Goal: Task Accomplishment & Management: Complete application form

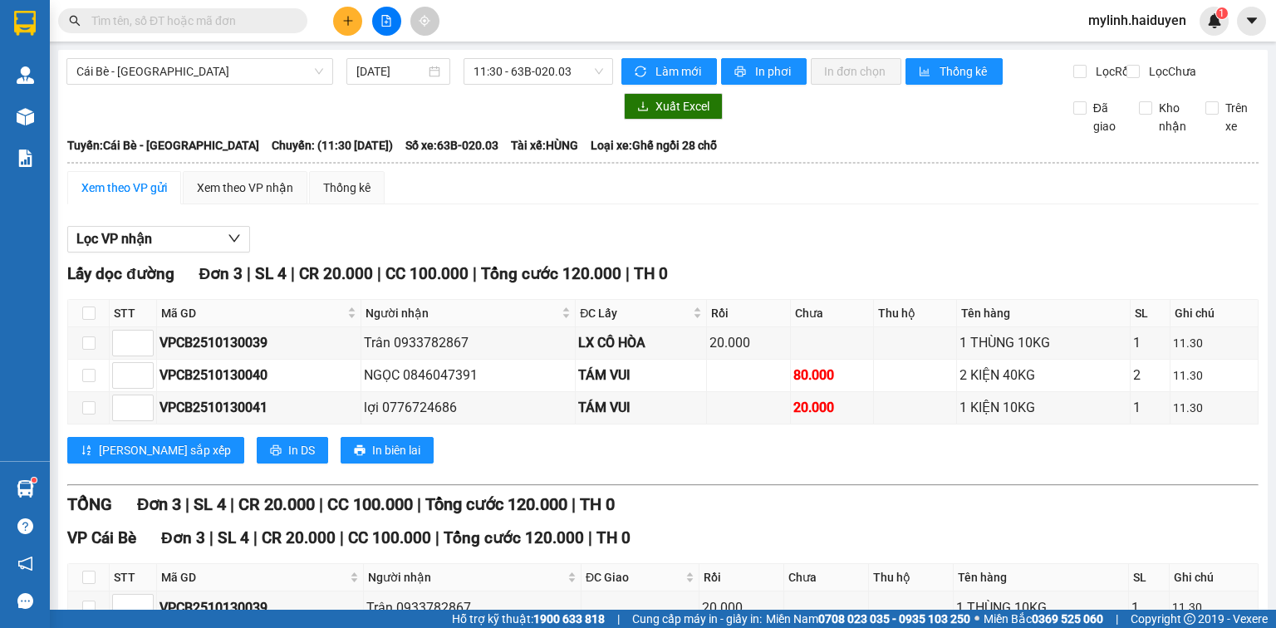
click at [280, 20] on input "text" at bounding box center [189, 21] width 196 height 18
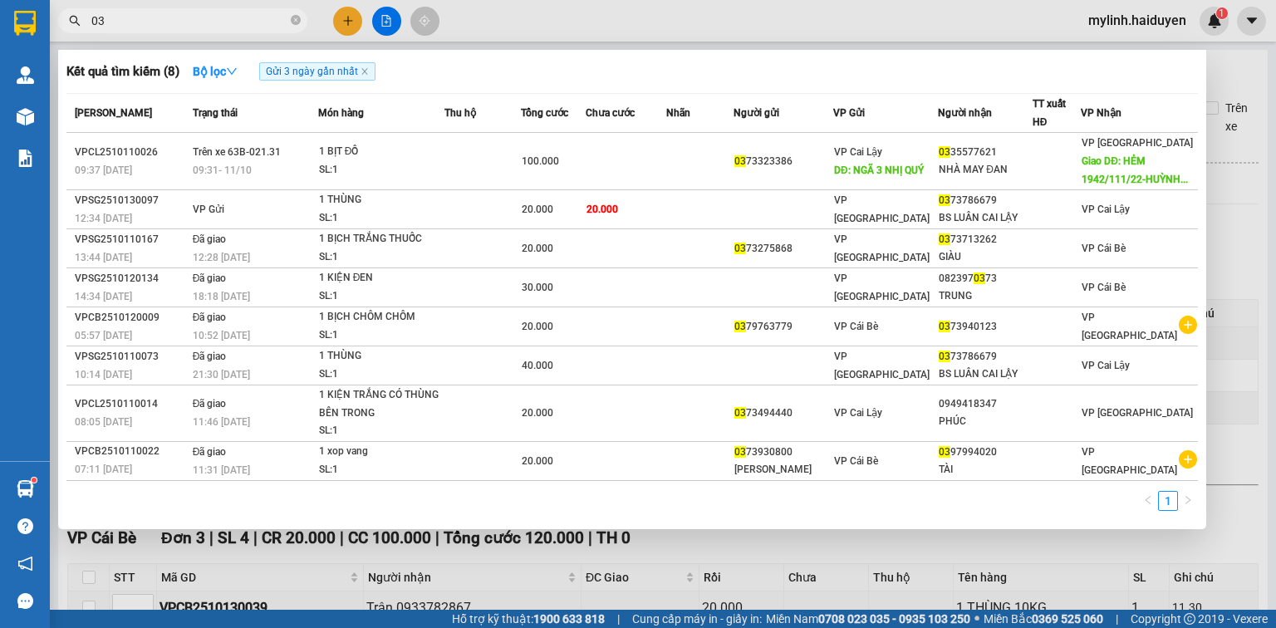
type input "0"
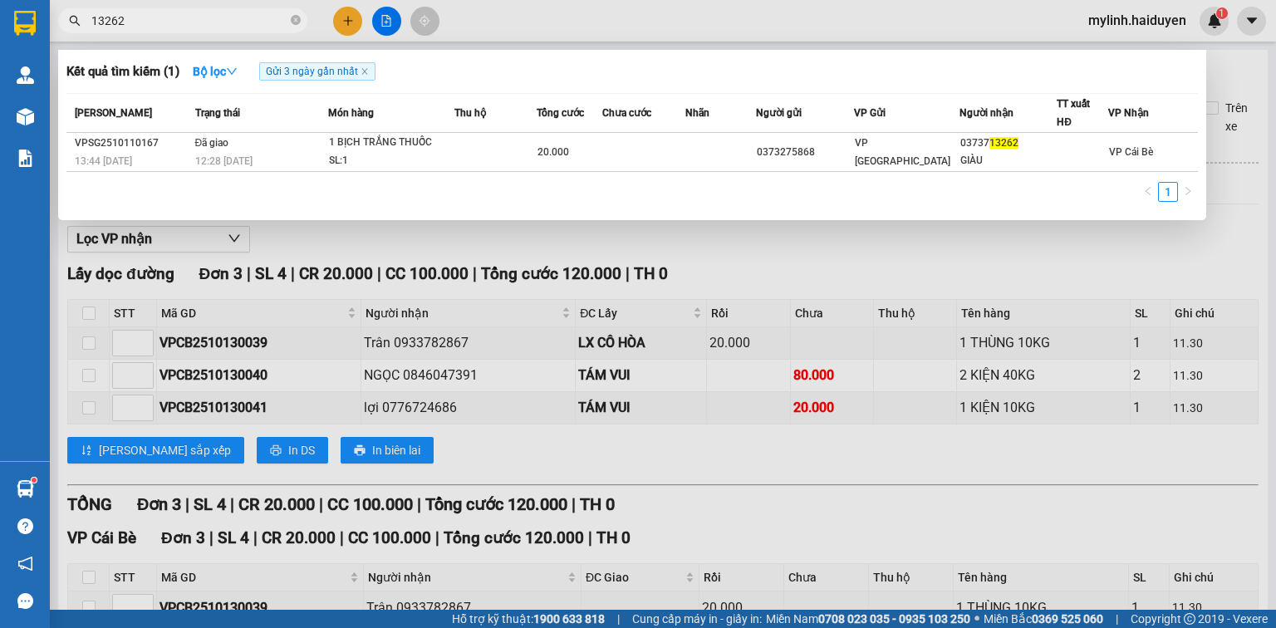
type input "13262"
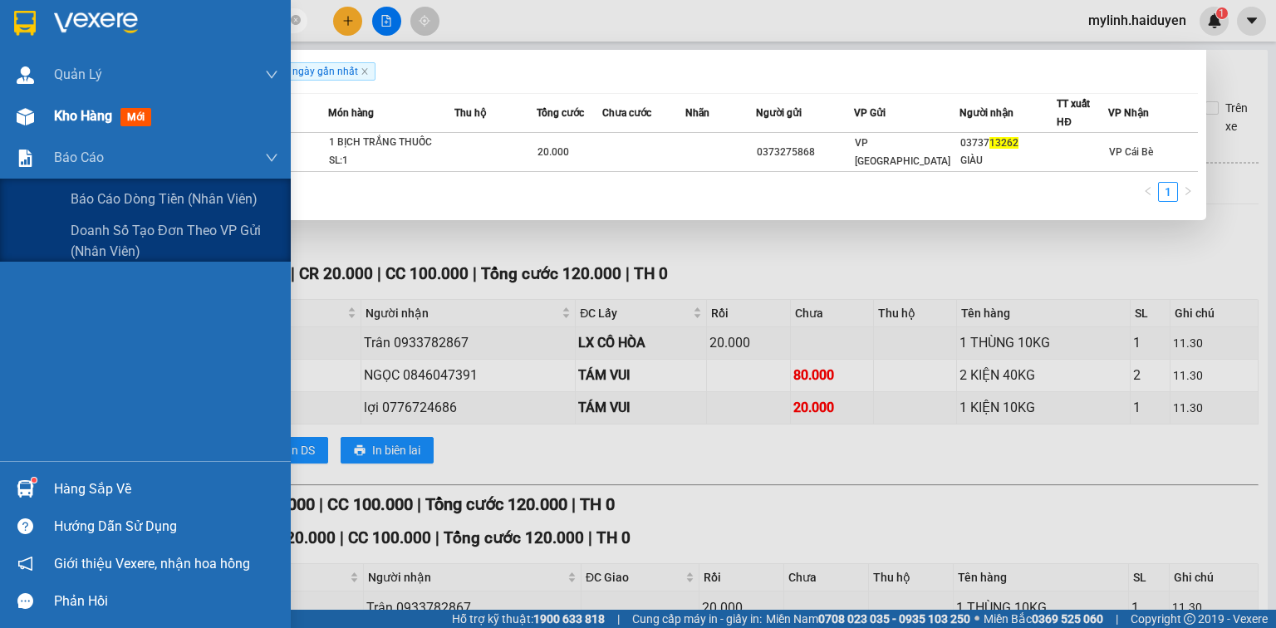
click at [70, 136] on div "Kho hàng mới" at bounding box center [166, 117] width 224 height 42
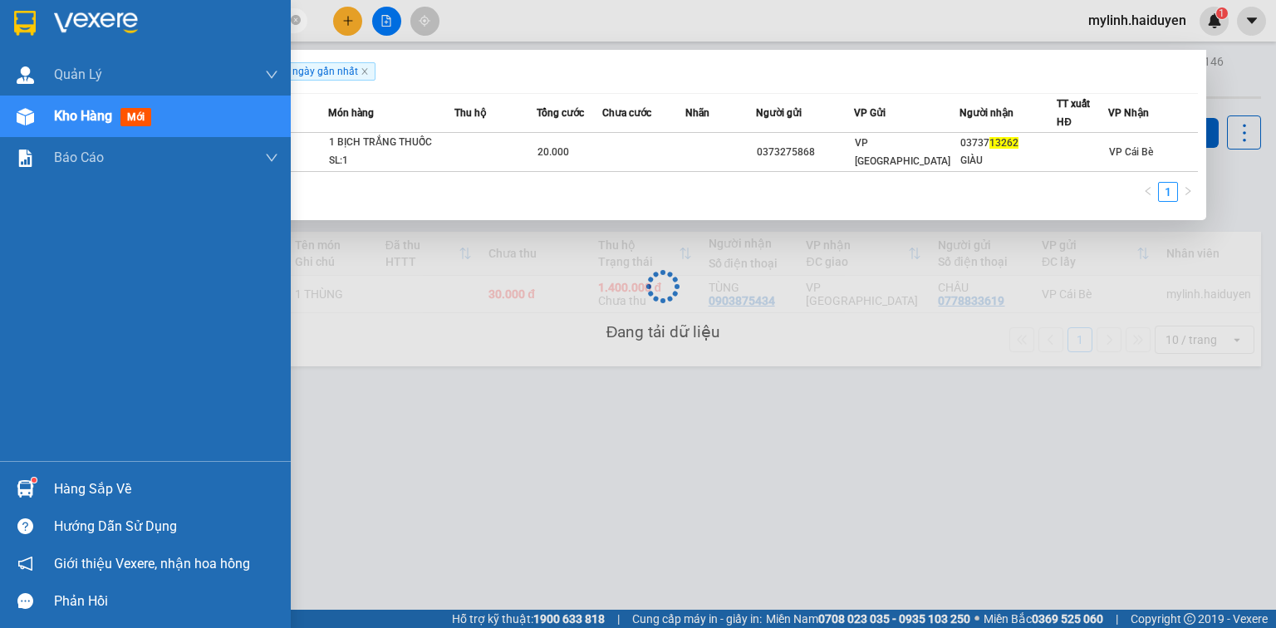
click at [80, 122] on span "Kho hàng" at bounding box center [83, 116] width 58 height 16
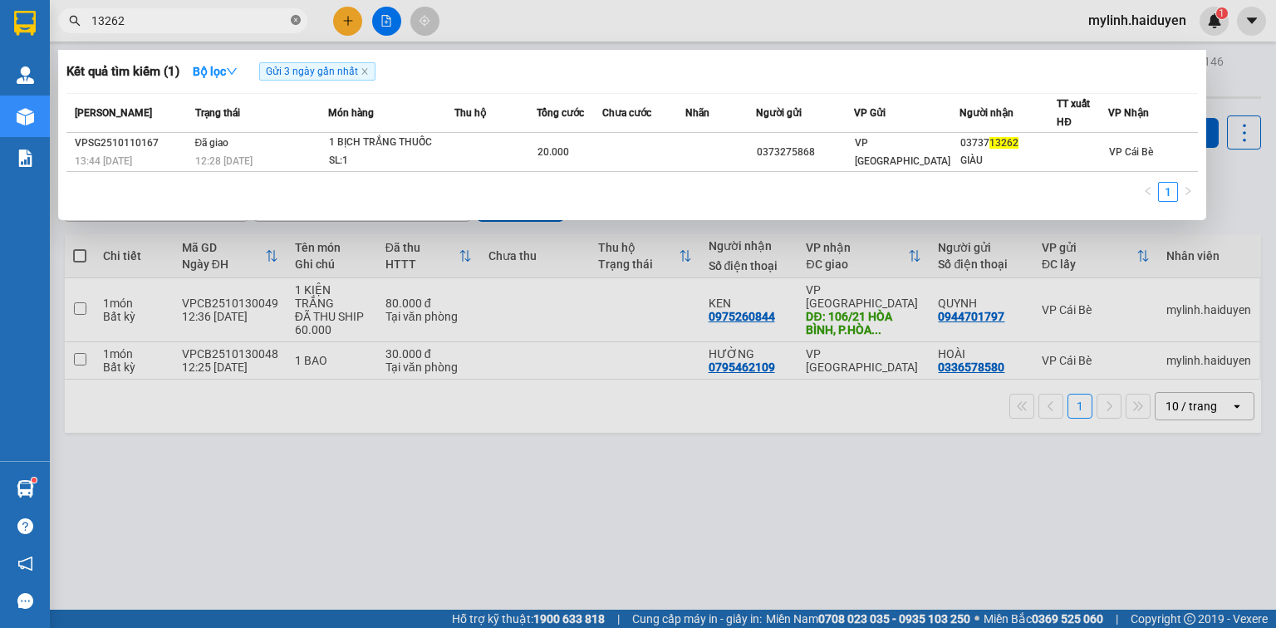
click at [299, 21] on icon "close-circle" at bounding box center [296, 20] width 10 height 10
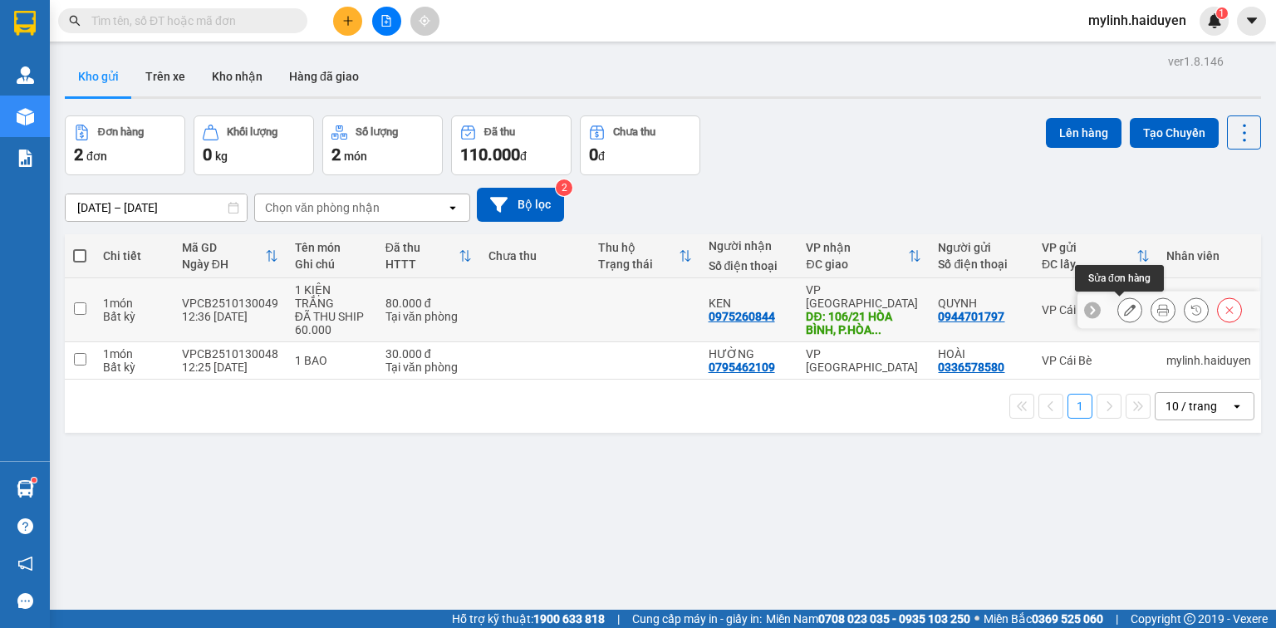
click at [1150, 313] on div at bounding box center [1162, 309] width 25 height 25
click at [1151, 306] on button at bounding box center [1162, 310] width 23 height 29
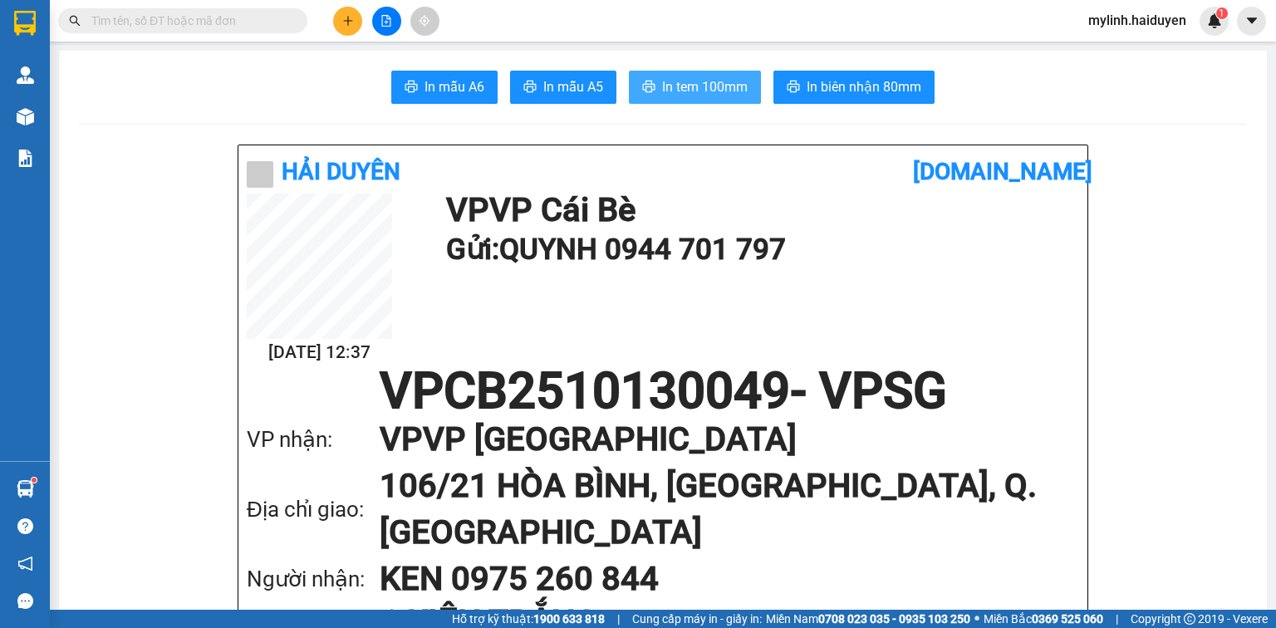
click at [699, 91] on span "In tem 100mm" at bounding box center [705, 86] width 86 height 21
click at [553, 85] on span "In mẫu A5" at bounding box center [573, 86] width 60 height 21
click at [426, 96] on span "In mẫu A6" at bounding box center [454, 86] width 60 height 21
click at [247, 13] on input "text" at bounding box center [189, 21] width 196 height 18
click at [246, 14] on input "text" at bounding box center [189, 21] width 196 height 18
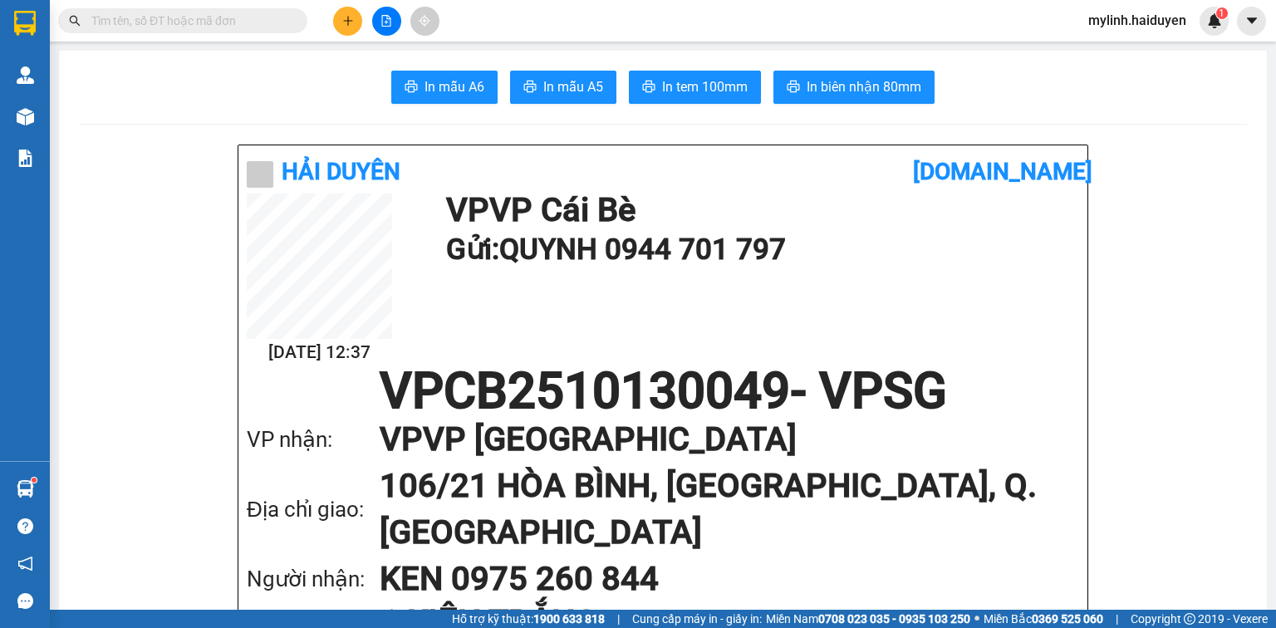
click at [246, 14] on input "text" at bounding box center [189, 21] width 196 height 18
click at [257, 16] on input "text" at bounding box center [189, 21] width 196 height 18
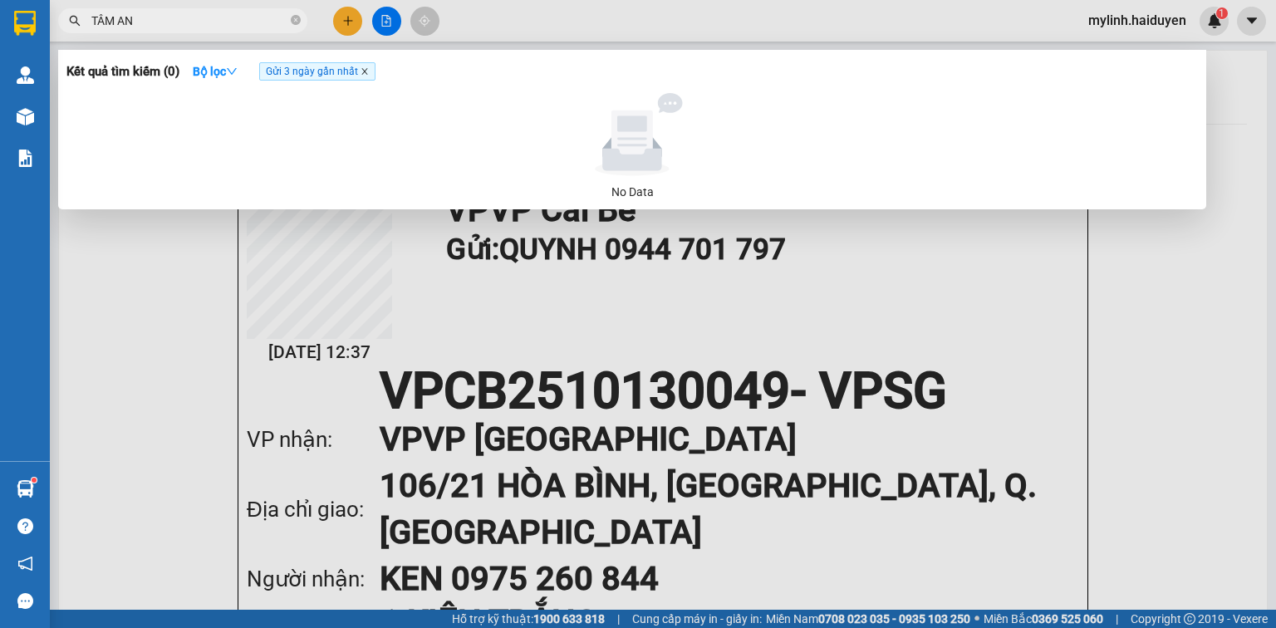
type input "TÂM AN"
click at [365, 68] on icon "close" at bounding box center [364, 71] width 8 height 8
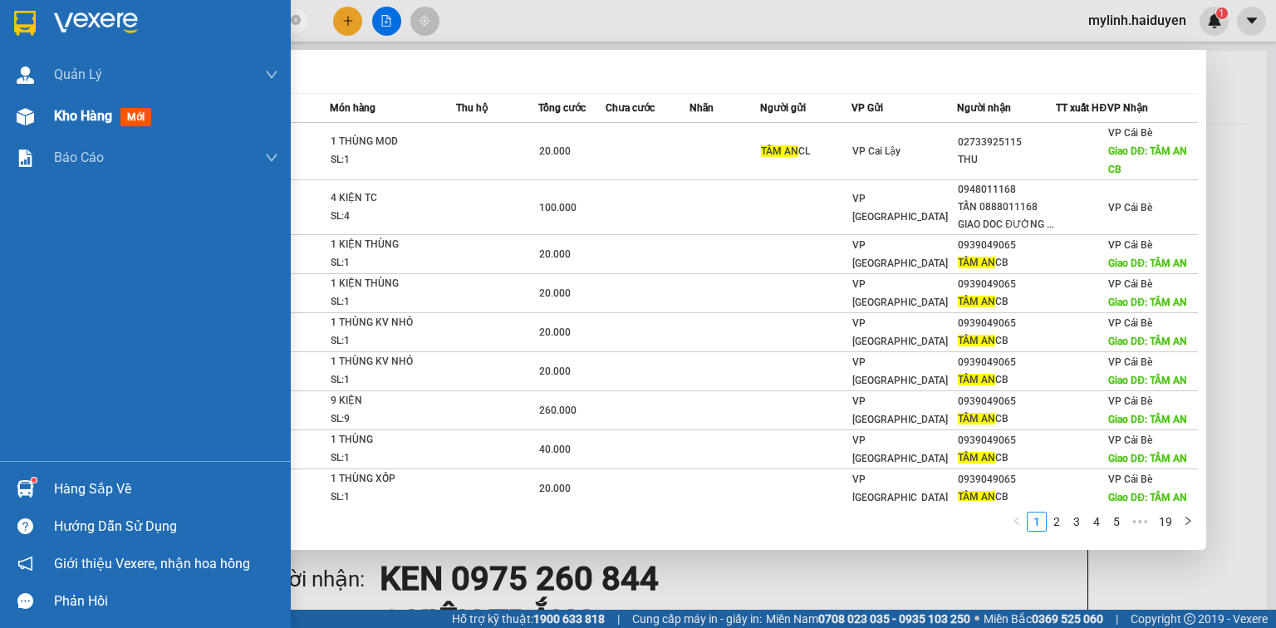
drag, startPoint x: 100, startPoint y: 124, endPoint x: 115, endPoint y: 124, distance: 15.8
click at [101, 124] on span "Kho hàng" at bounding box center [83, 116] width 58 height 16
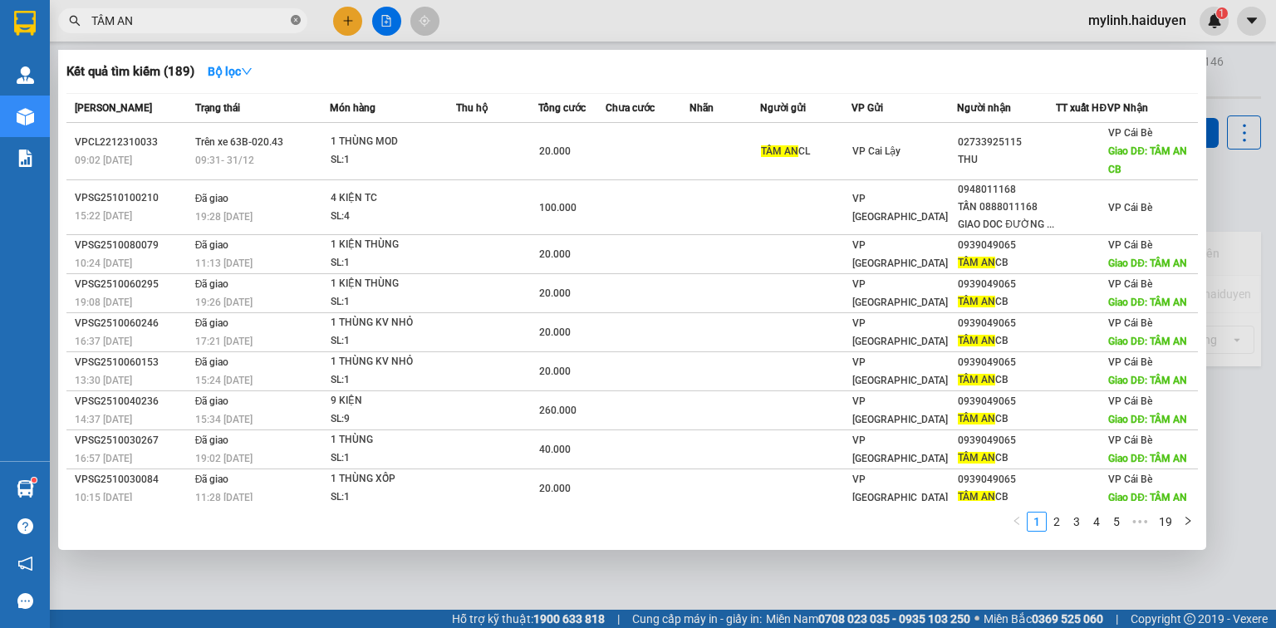
click at [293, 20] on icon "close-circle" at bounding box center [296, 20] width 10 height 10
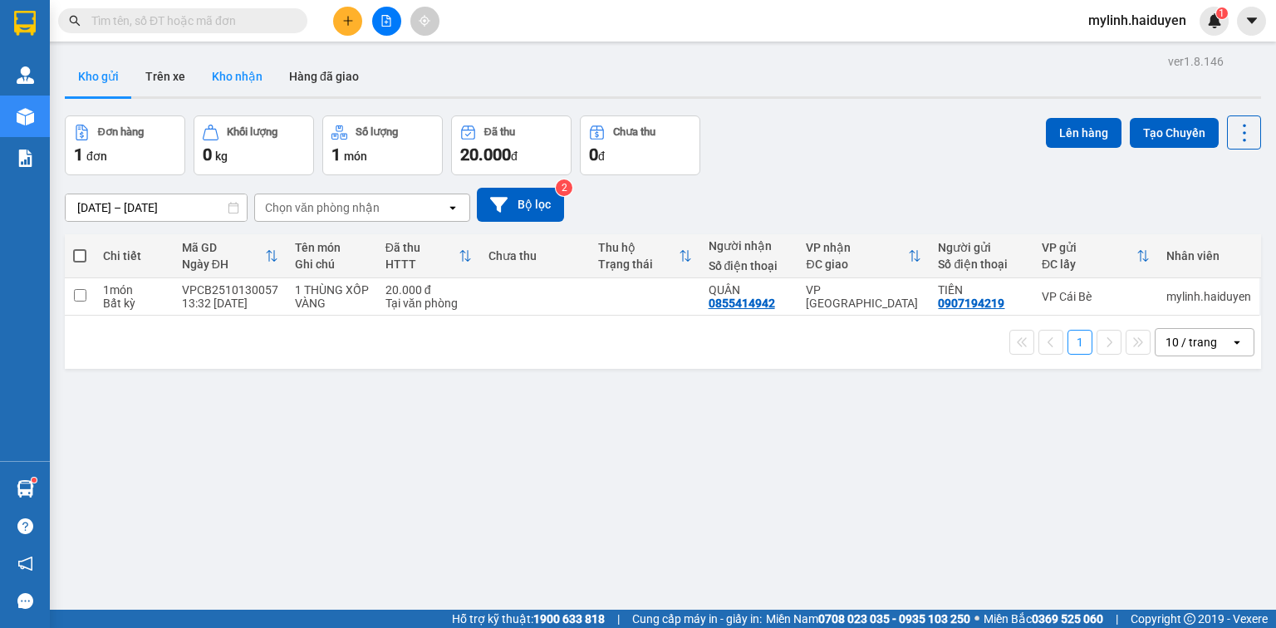
drag, startPoint x: 255, startPoint y: 79, endPoint x: 263, endPoint y: 83, distance: 9.3
click at [257, 79] on button "Kho nhận" at bounding box center [236, 76] width 77 height 40
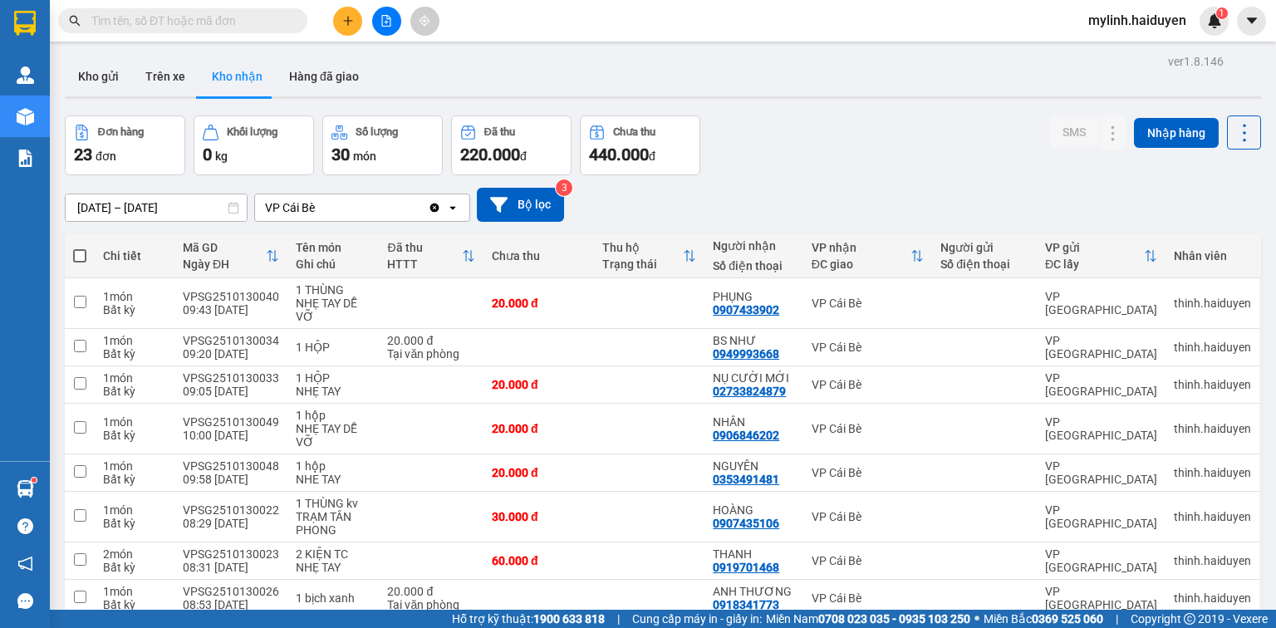
drag, startPoint x: 1134, startPoint y: 19, endPoint x: 1142, endPoint y: 25, distance: 10.1
click at [1136, 20] on span "mylinh.haiduyen" at bounding box center [1137, 20] width 125 height 21
click at [1139, 53] on span "Đăng xuất" at bounding box center [1145, 51] width 90 height 18
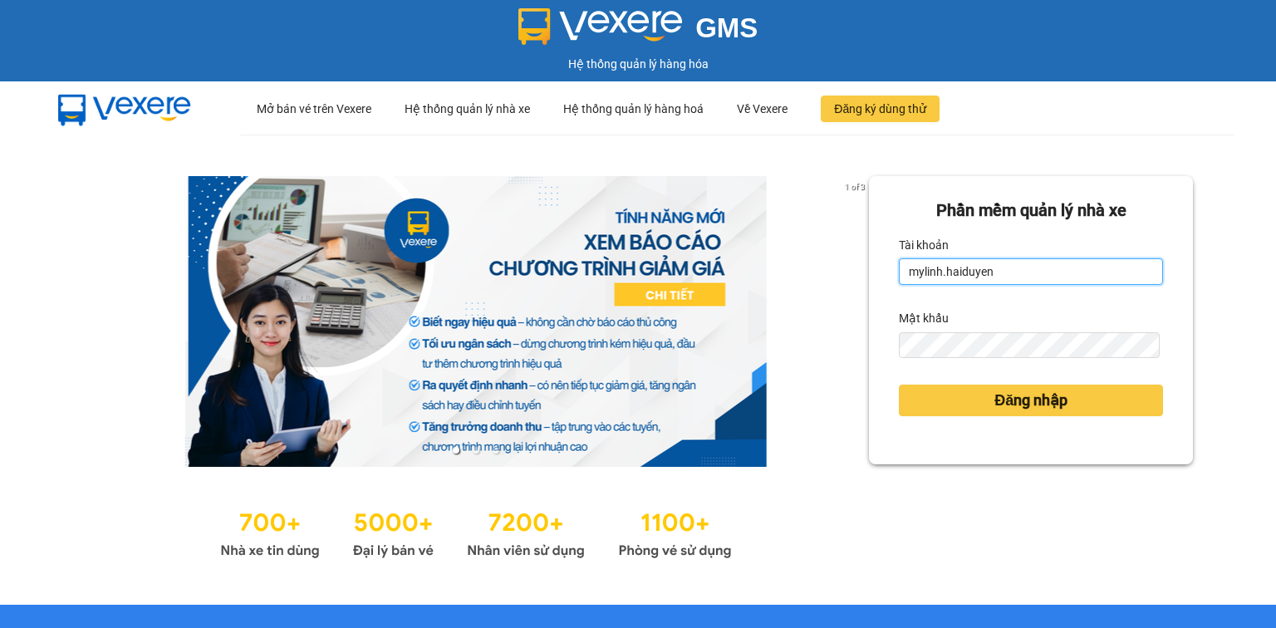
click at [976, 265] on input "mylinh.haiduyen" at bounding box center [1031, 271] width 264 height 27
click at [1013, 266] on input "mylinh.haiduyen" at bounding box center [1031, 271] width 264 height 27
type input "baodat.haiduyen"
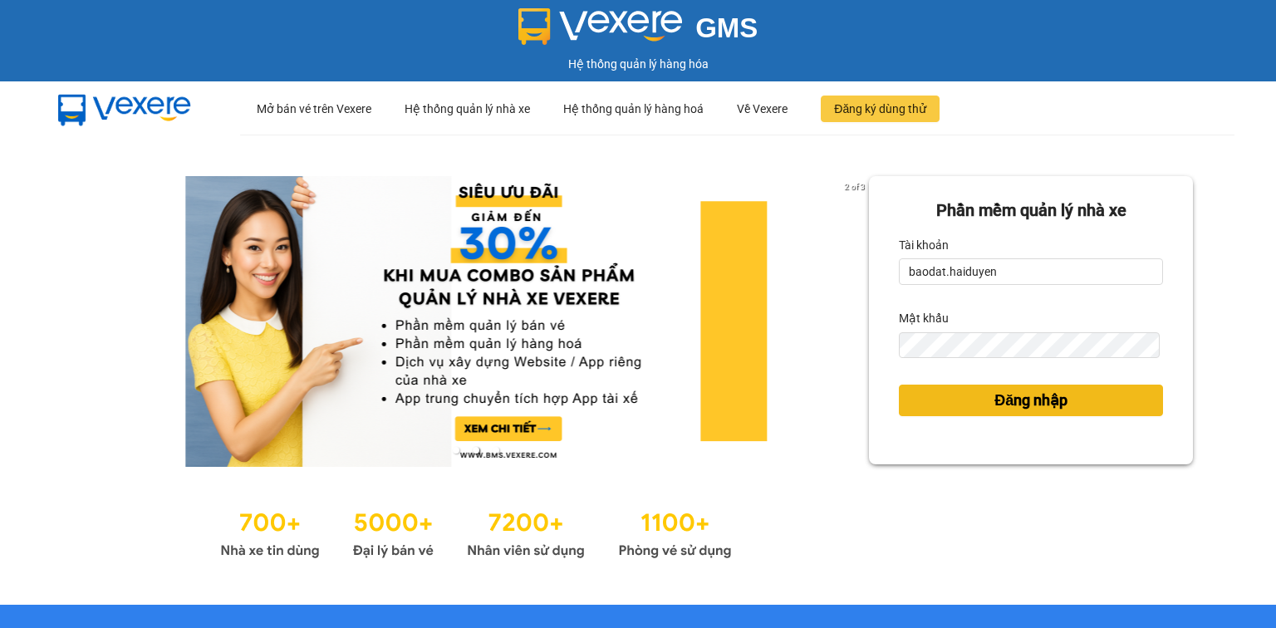
click at [997, 400] on span "Đăng nhập" at bounding box center [1030, 400] width 73 height 23
type input "mylinh.haiduyen"
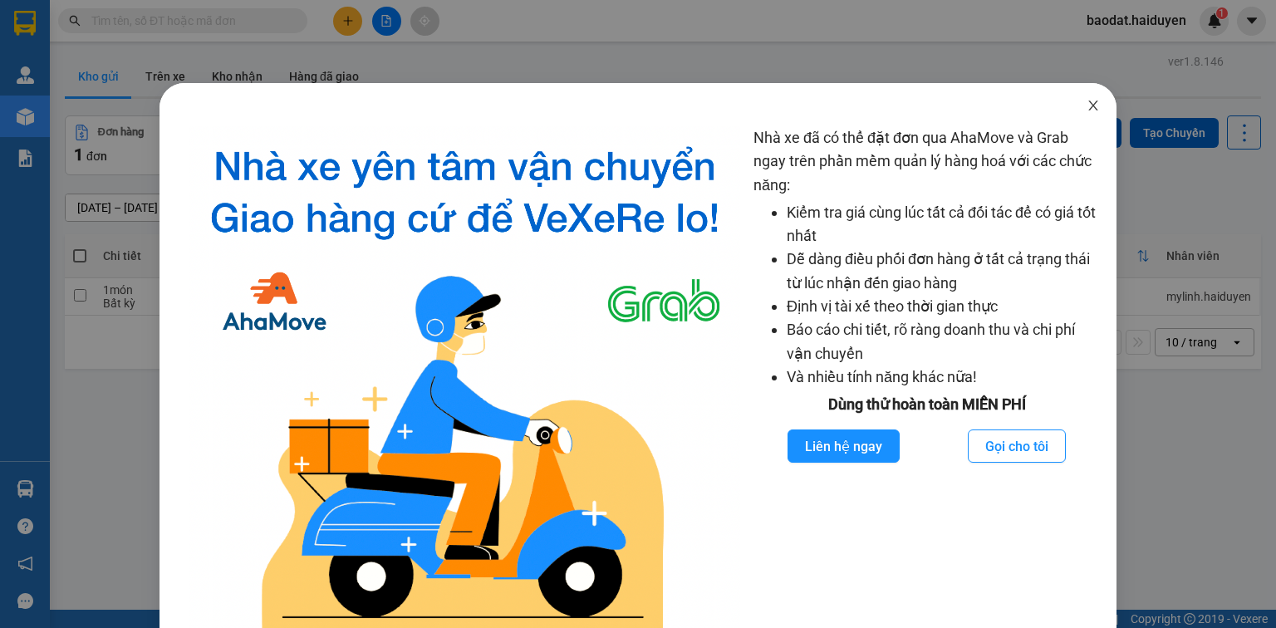
click at [1086, 111] on icon "close" at bounding box center [1092, 105] width 13 height 13
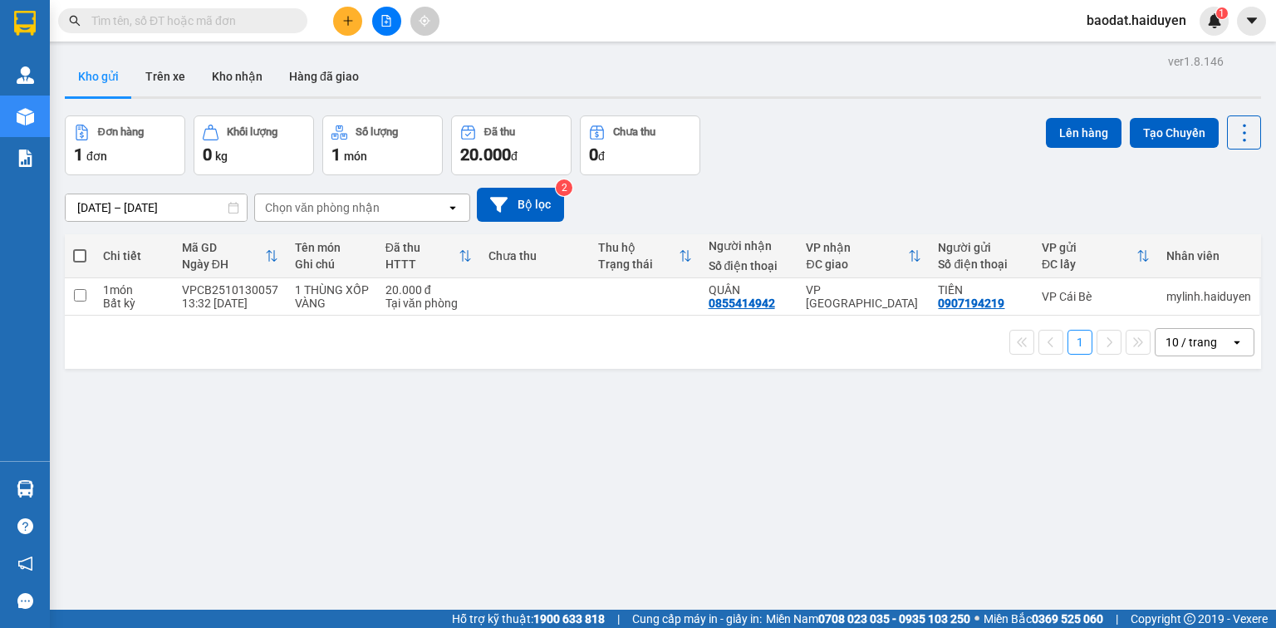
click at [1122, 17] on span "baodat.haiduyen" at bounding box center [1136, 20] width 126 height 21
click at [1124, 50] on span "Đăng xuất" at bounding box center [1143, 51] width 91 height 18
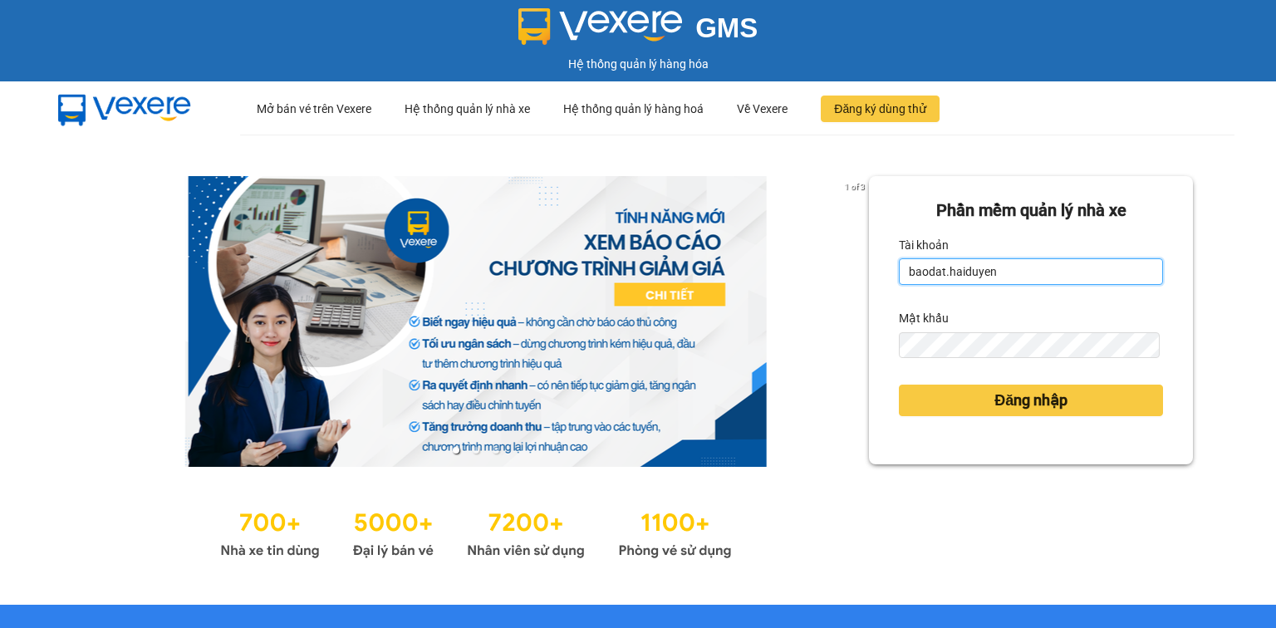
click at [1012, 274] on input "baodat.haiduyen" at bounding box center [1031, 271] width 264 height 27
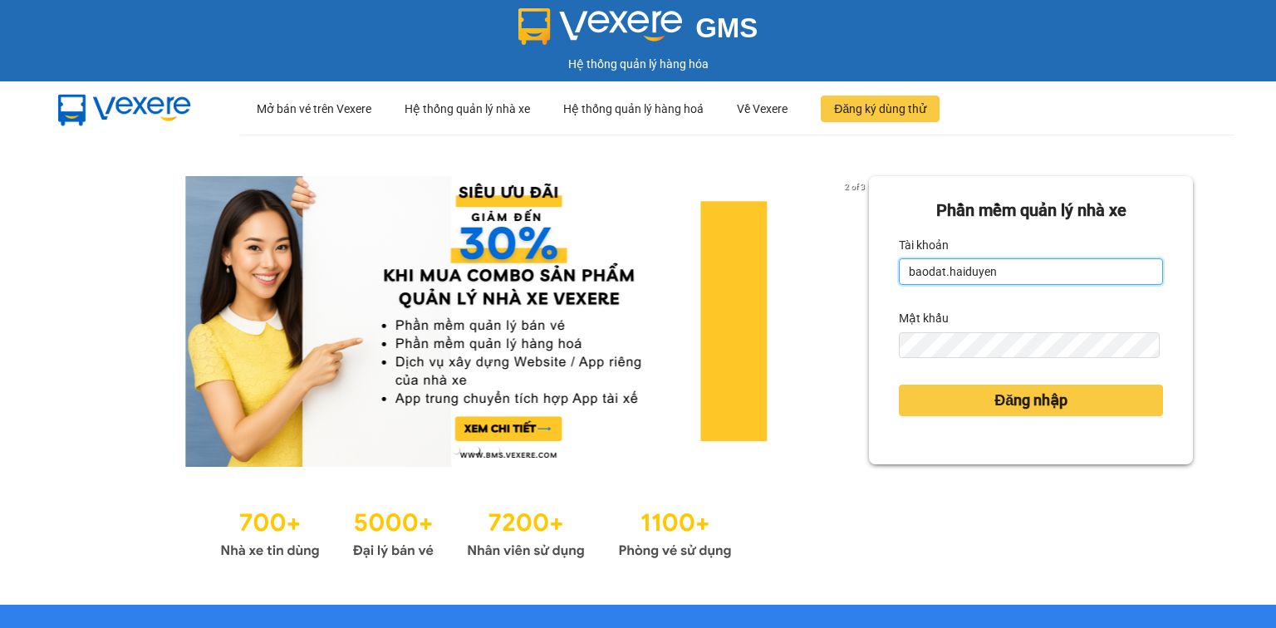
type input "thanhtai.haiduyen"
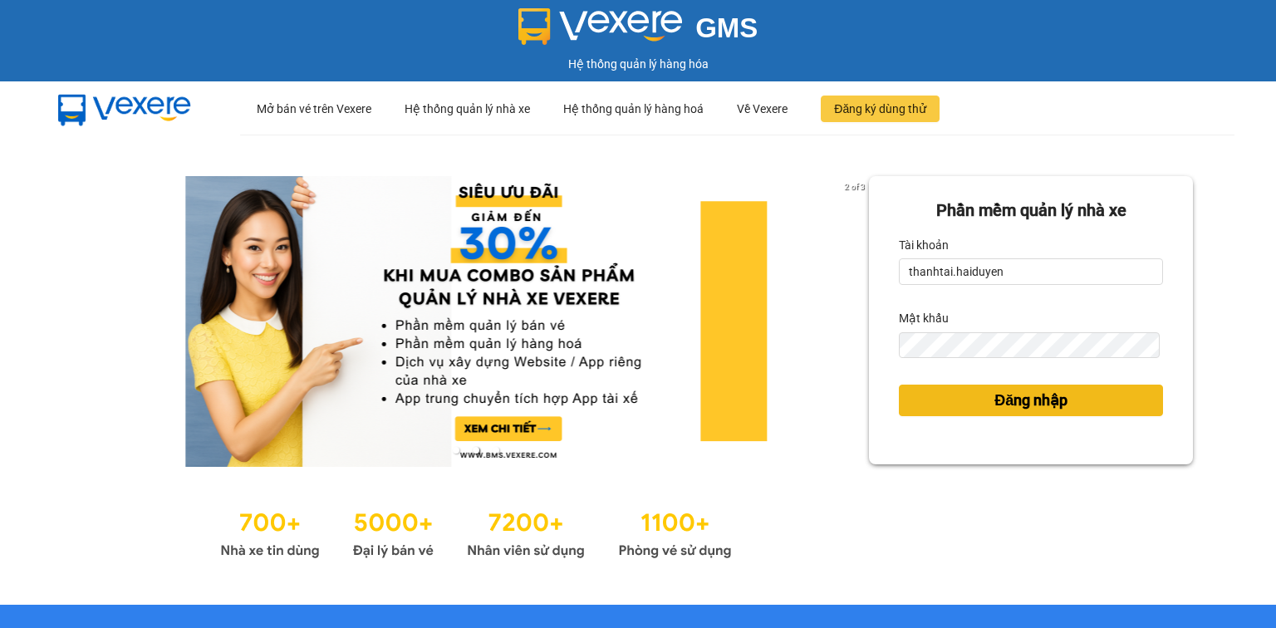
drag, startPoint x: 1052, startPoint y: 399, endPoint x: 1052, endPoint y: 390, distance: 9.1
click at [1053, 399] on span "Đăng nhập" at bounding box center [1030, 400] width 73 height 23
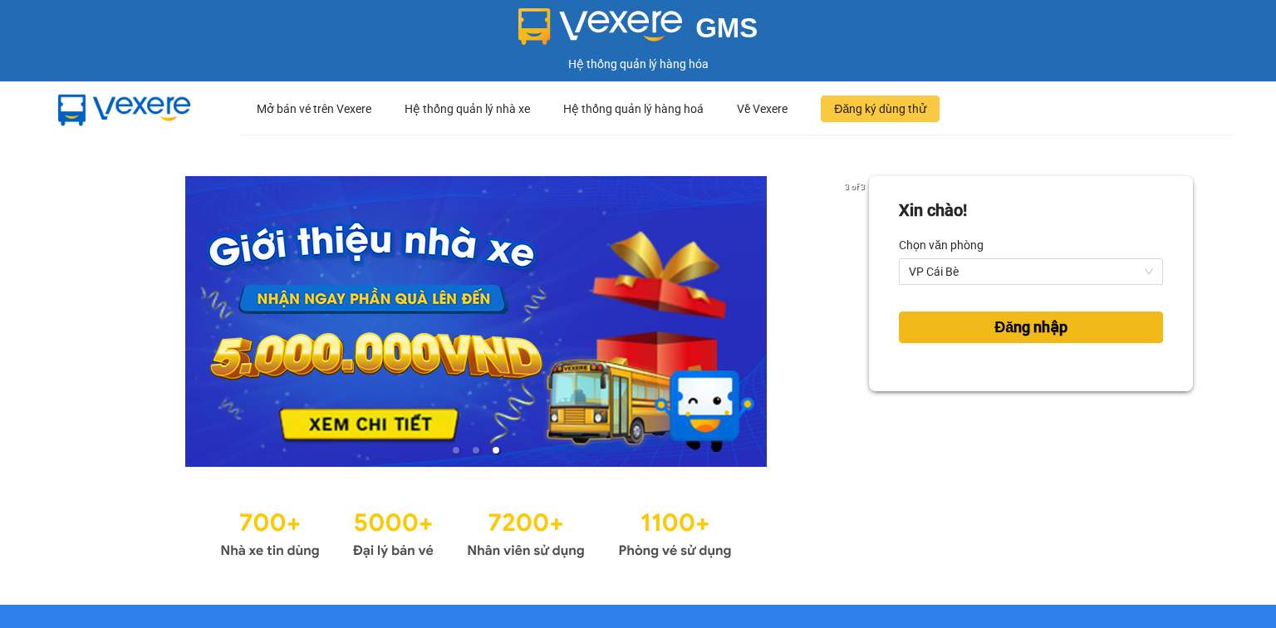
click at [996, 323] on span "Đăng nhập" at bounding box center [1030, 327] width 73 height 23
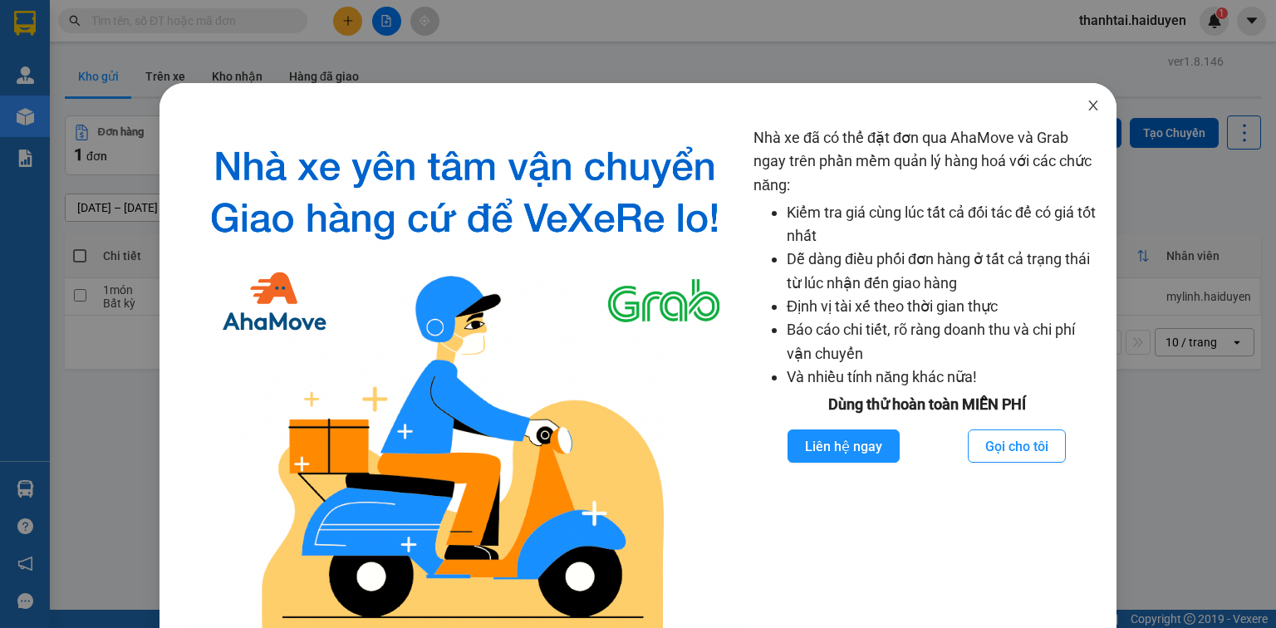
click at [1087, 103] on icon "close" at bounding box center [1092, 105] width 13 height 13
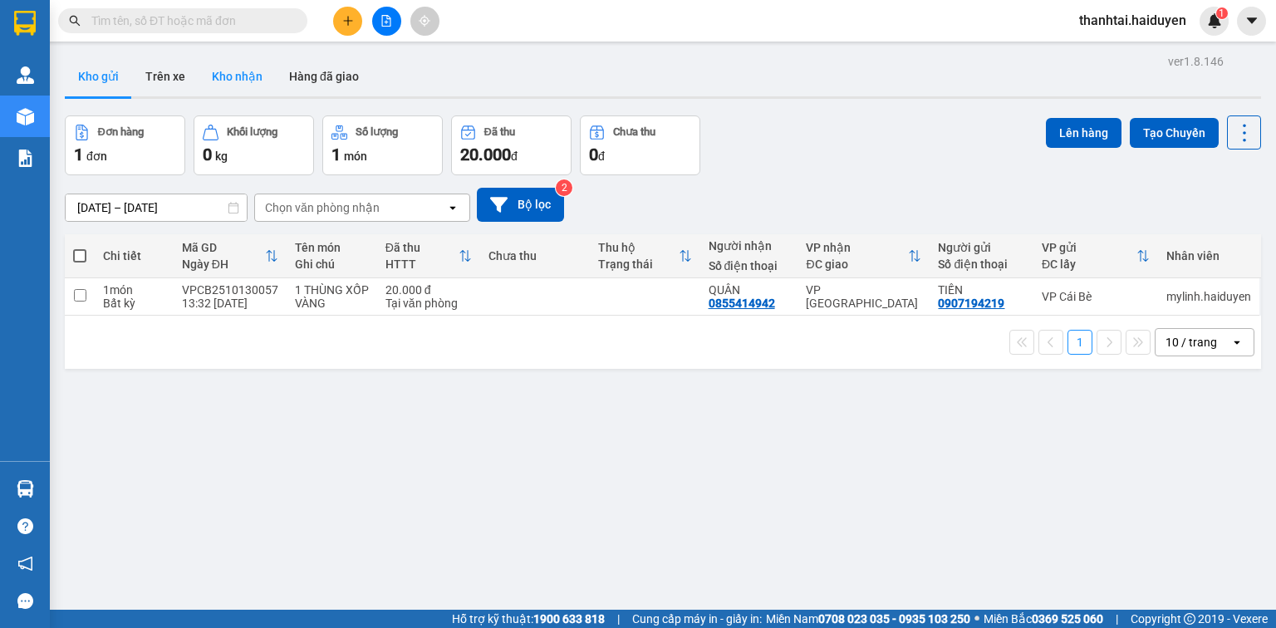
click at [231, 85] on button "Kho nhận" at bounding box center [236, 76] width 77 height 40
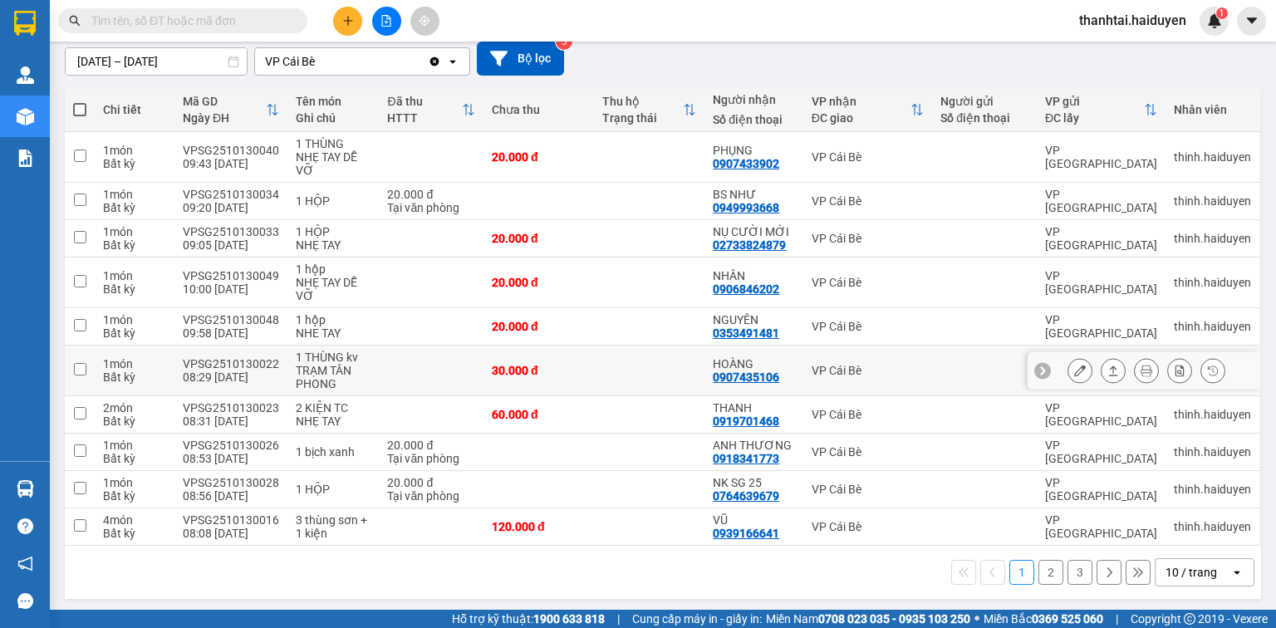
scroll to position [147, 0]
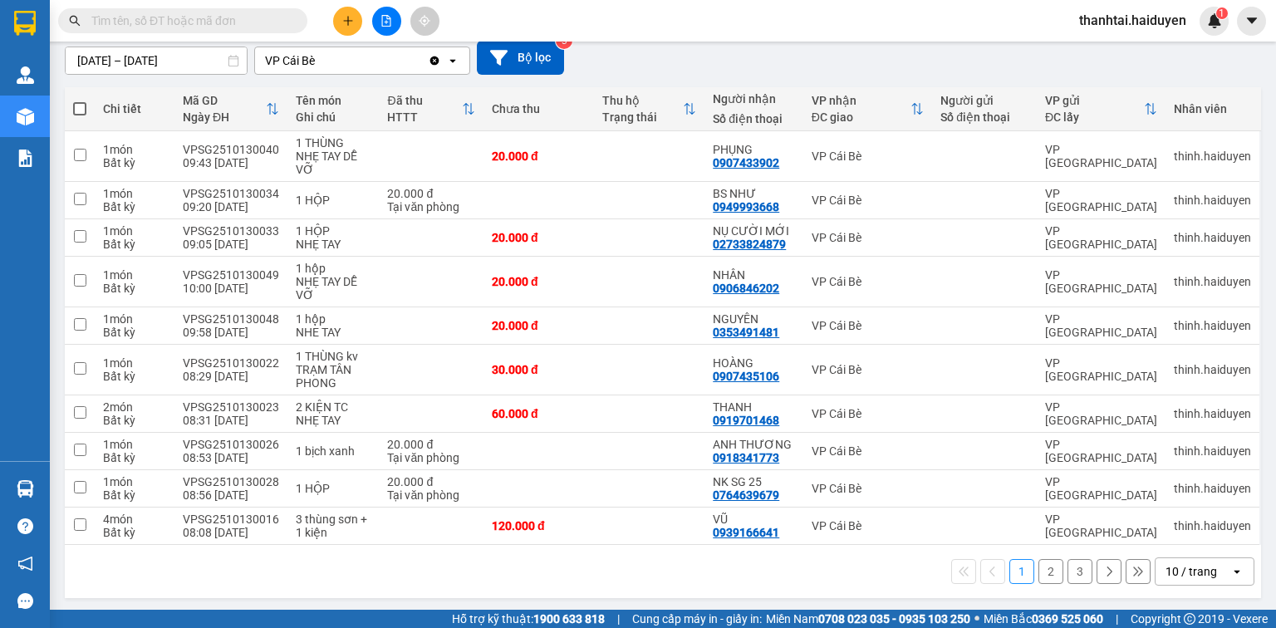
click at [1096, 573] on button at bounding box center [1108, 571] width 25 height 25
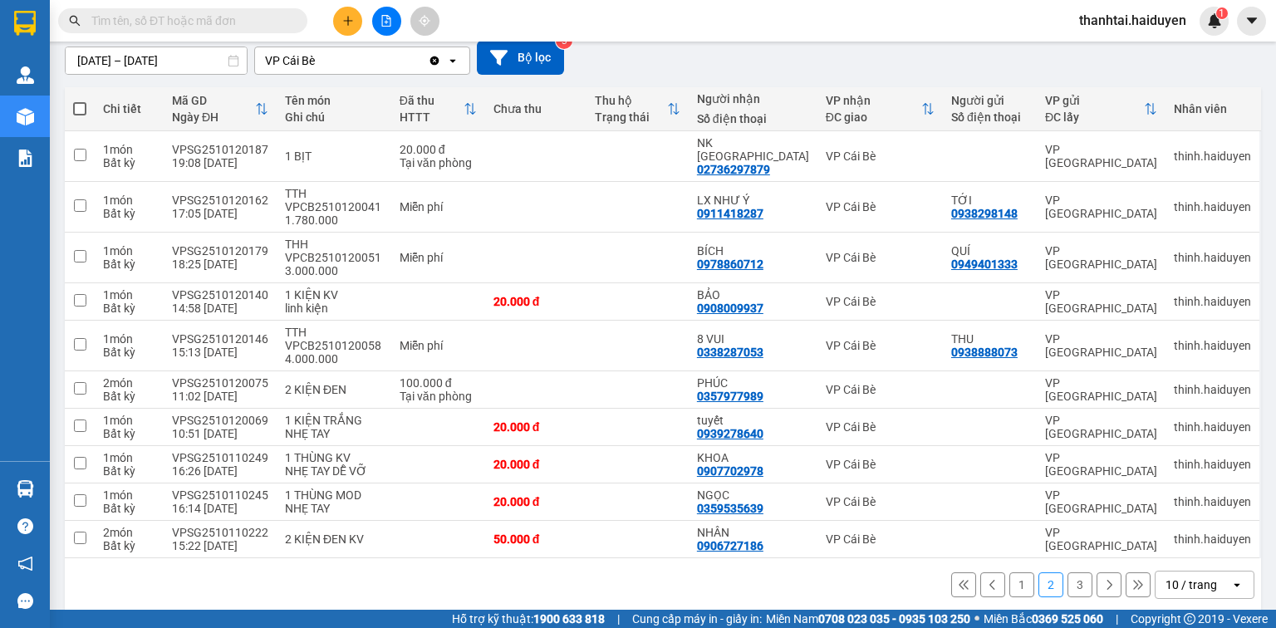
click at [265, 23] on input "text" at bounding box center [189, 21] width 196 height 18
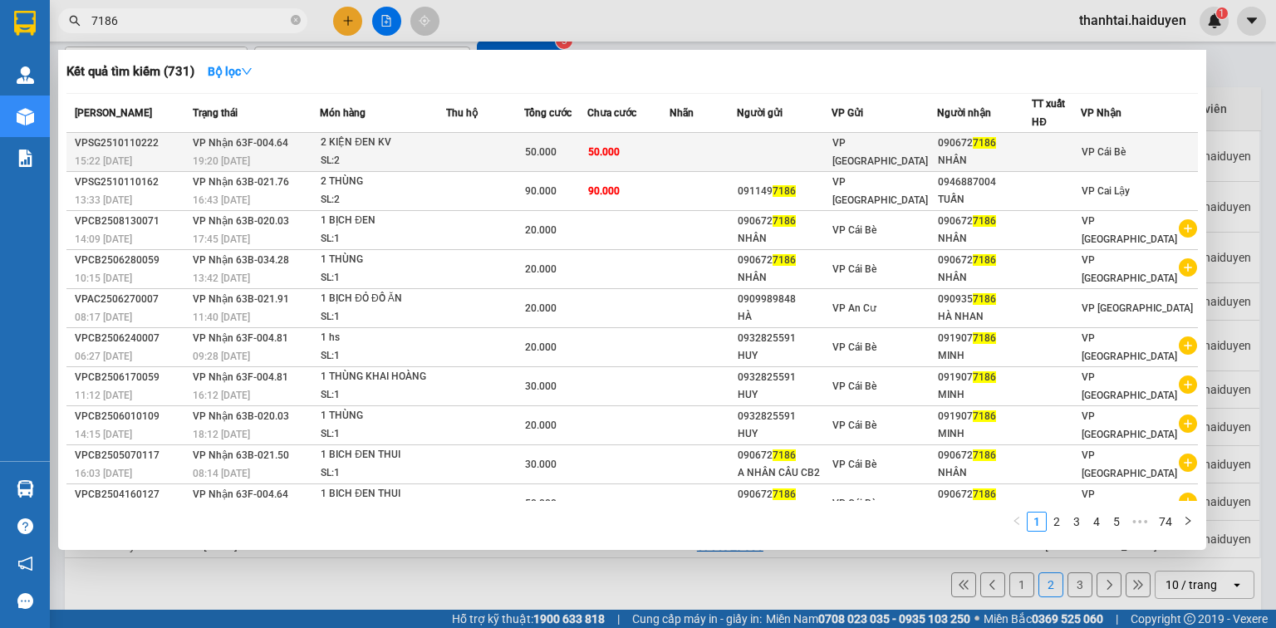
type input "7186"
click at [669, 140] on td "50.000" at bounding box center [627, 152] width 81 height 39
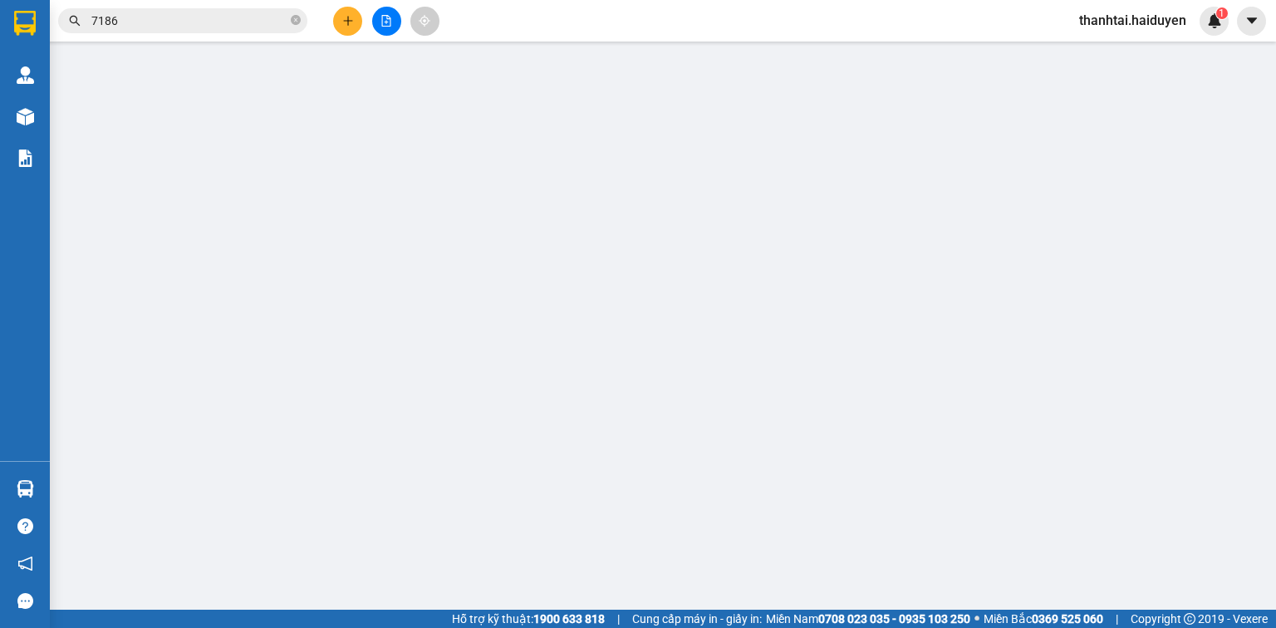
type input "0906727186"
type input "NHÂN"
type input "0"
type input "50.000"
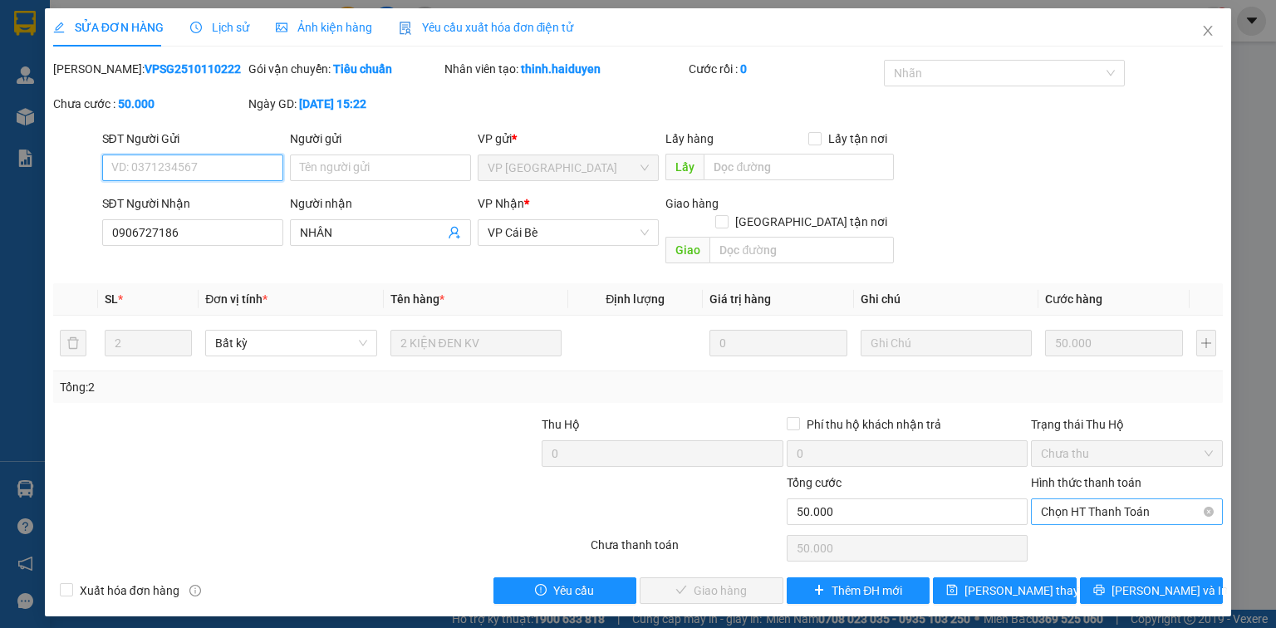
click at [1103, 499] on span "Chọn HT Thanh Toán" at bounding box center [1127, 511] width 172 height 25
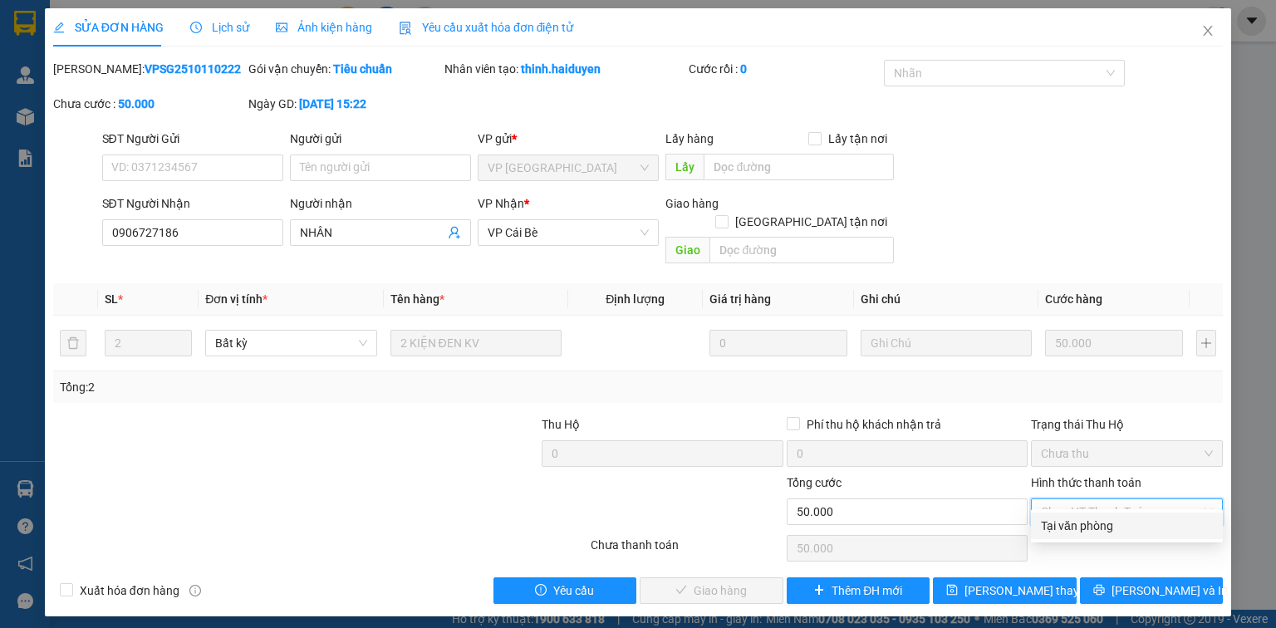
click at [1107, 525] on div "Tại văn phòng" at bounding box center [1127, 526] width 172 height 18
type input "0"
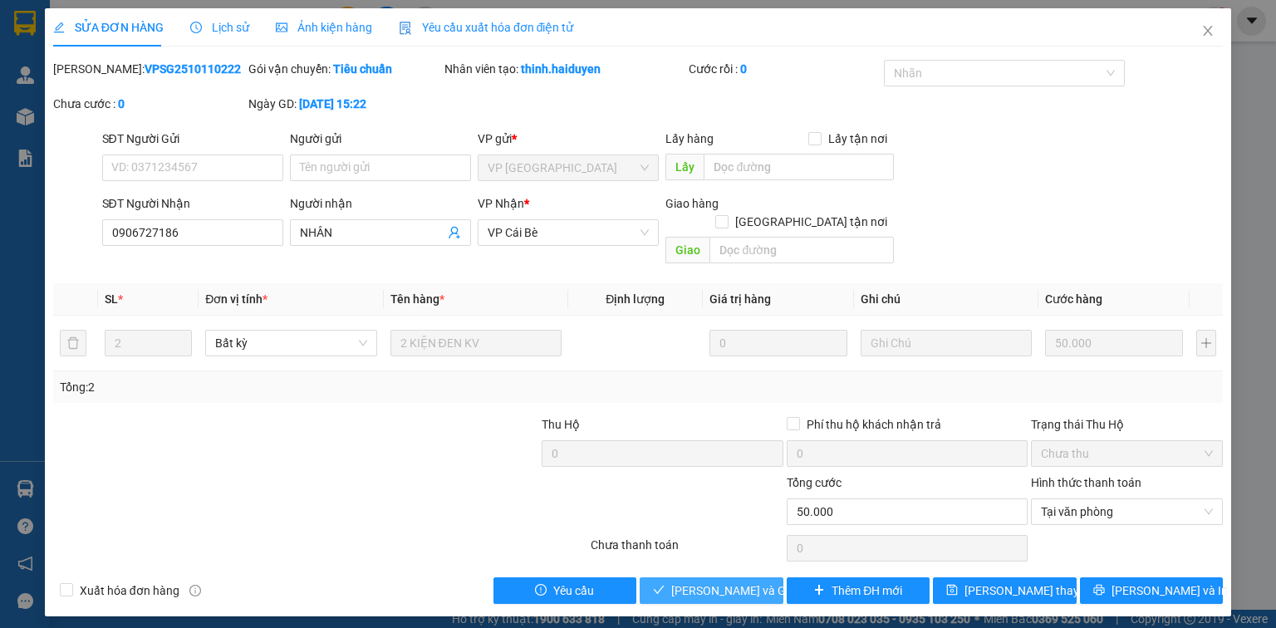
click at [743, 581] on span "Lưu và Giao hàng" at bounding box center [750, 590] width 159 height 18
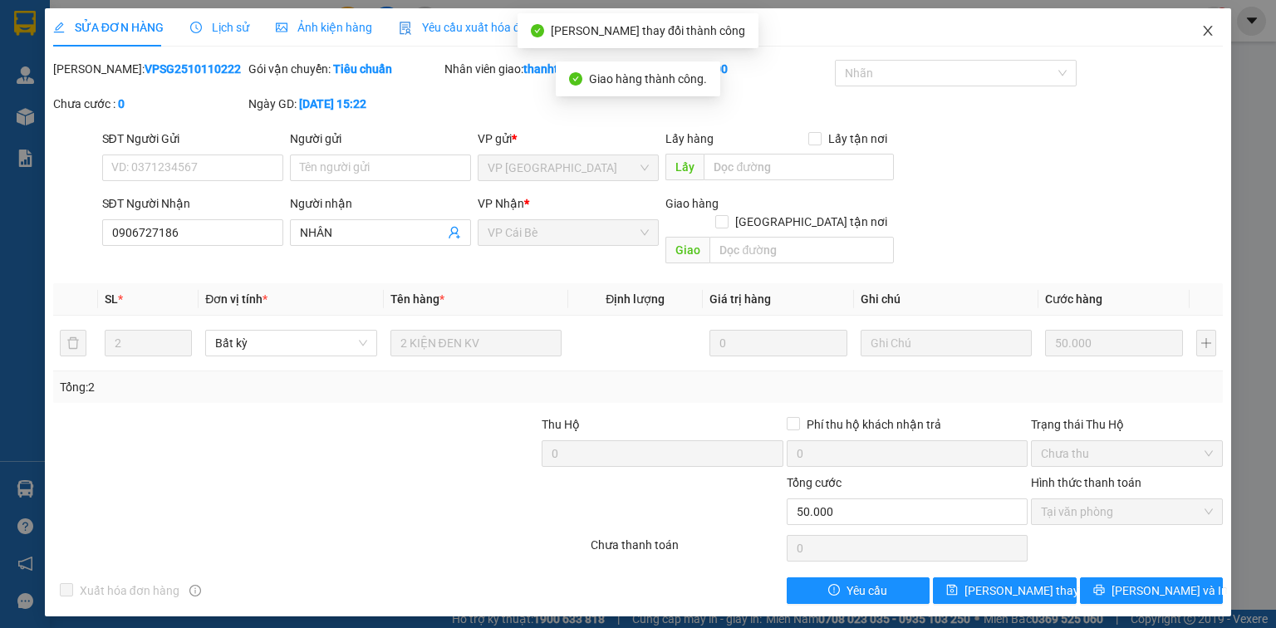
click at [1212, 34] on icon "close" at bounding box center [1207, 30] width 13 height 13
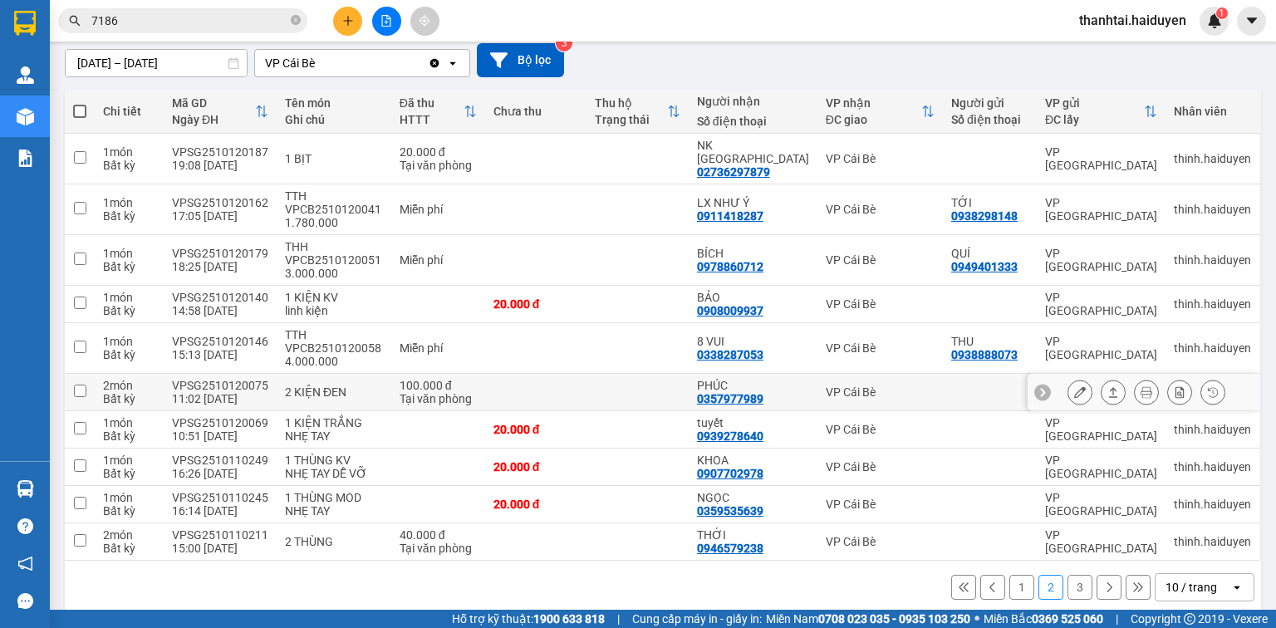
scroll to position [147, 0]
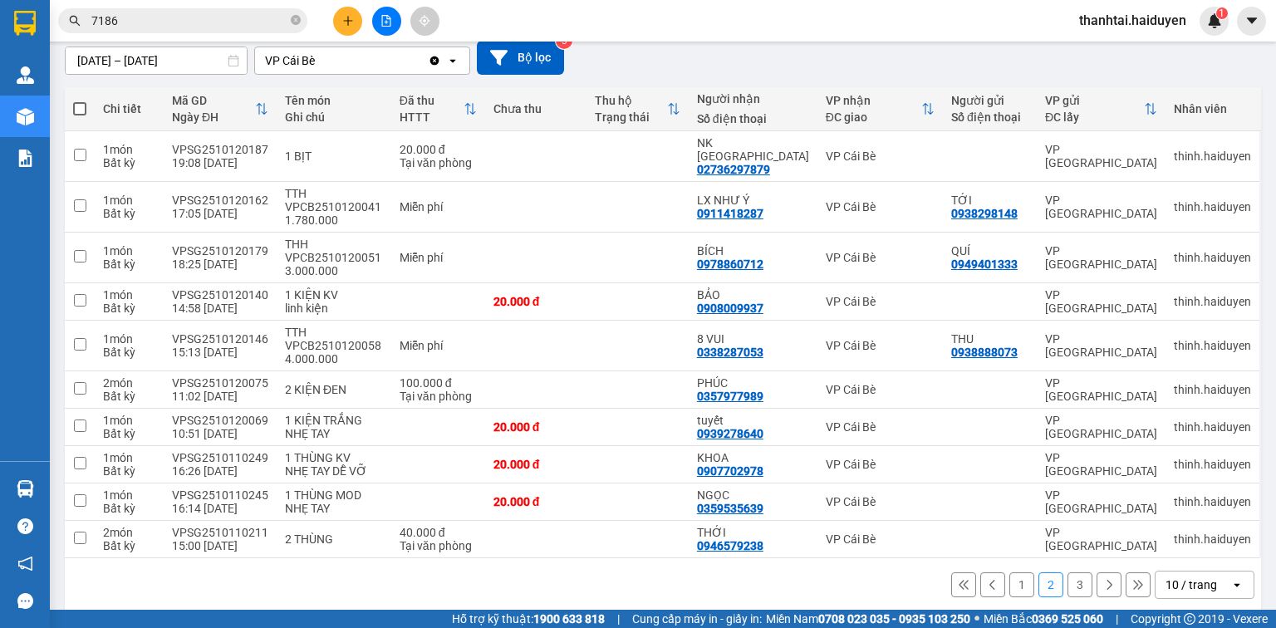
click at [1097, 577] on button at bounding box center [1108, 584] width 25 height 25
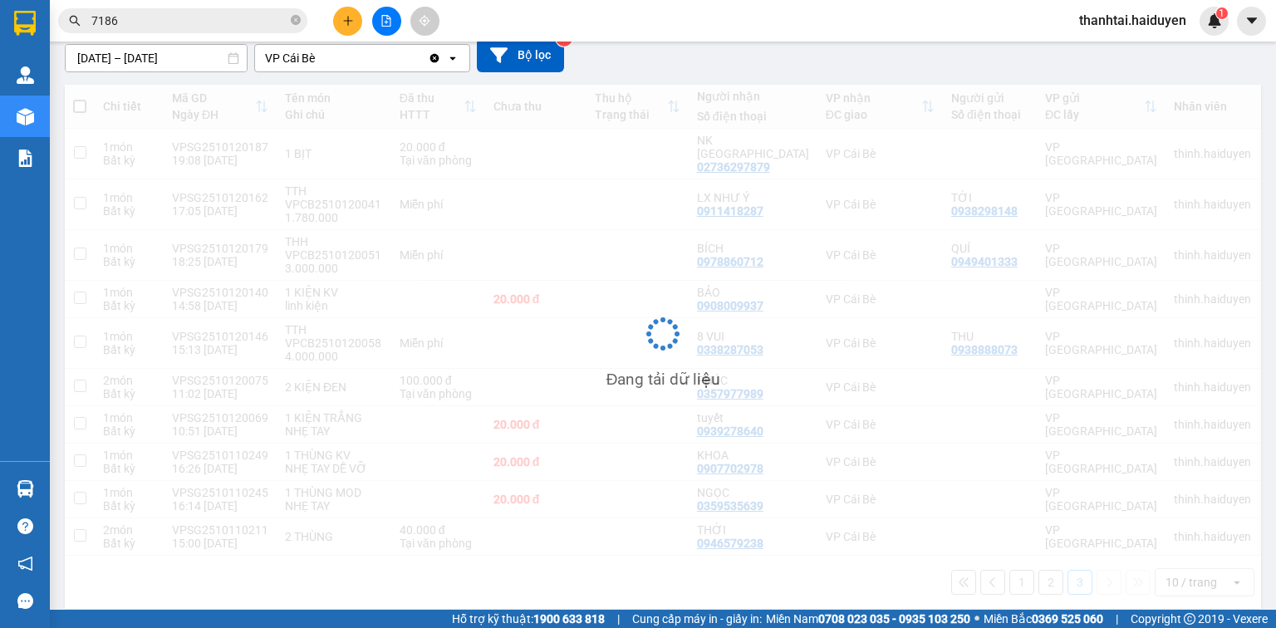
scroll to position [76, 0]
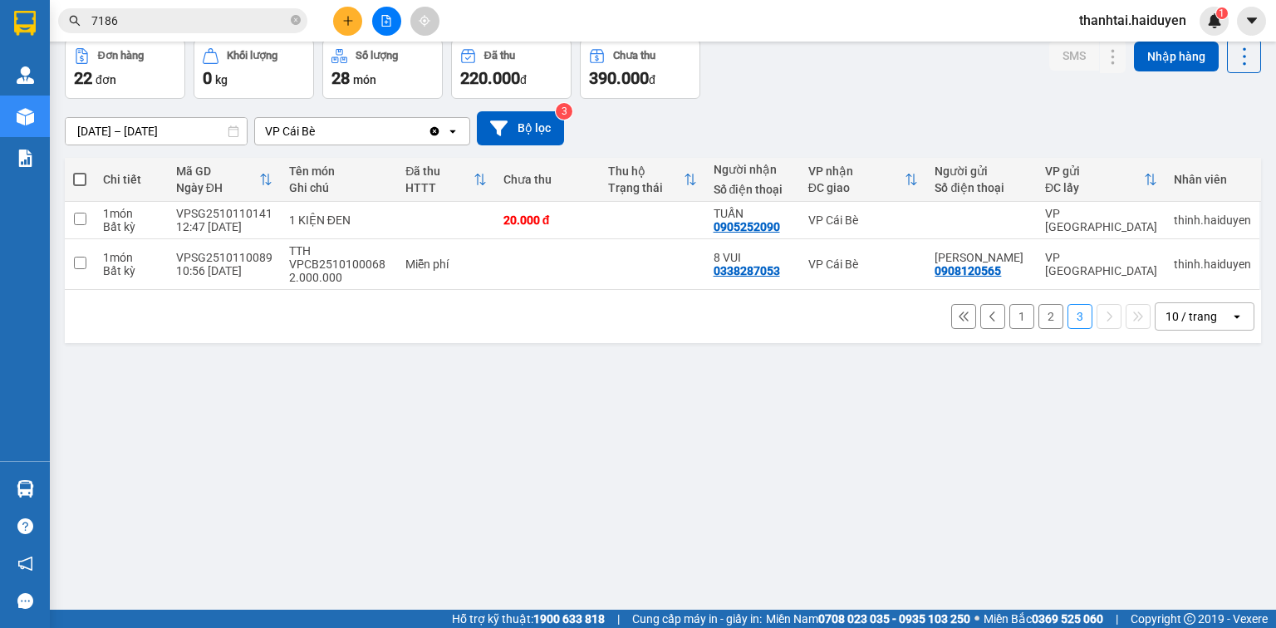
click at [959, 314] on button at bounding box center [963, 316] width 25 height 25
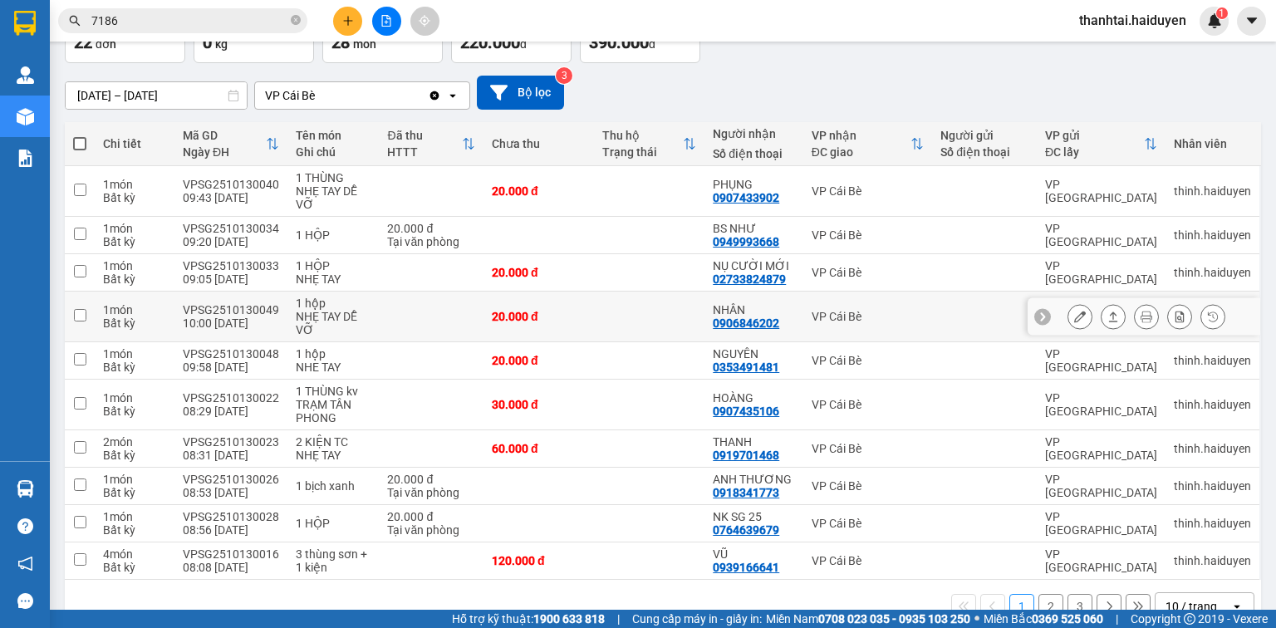
scroll to position [143, 0]
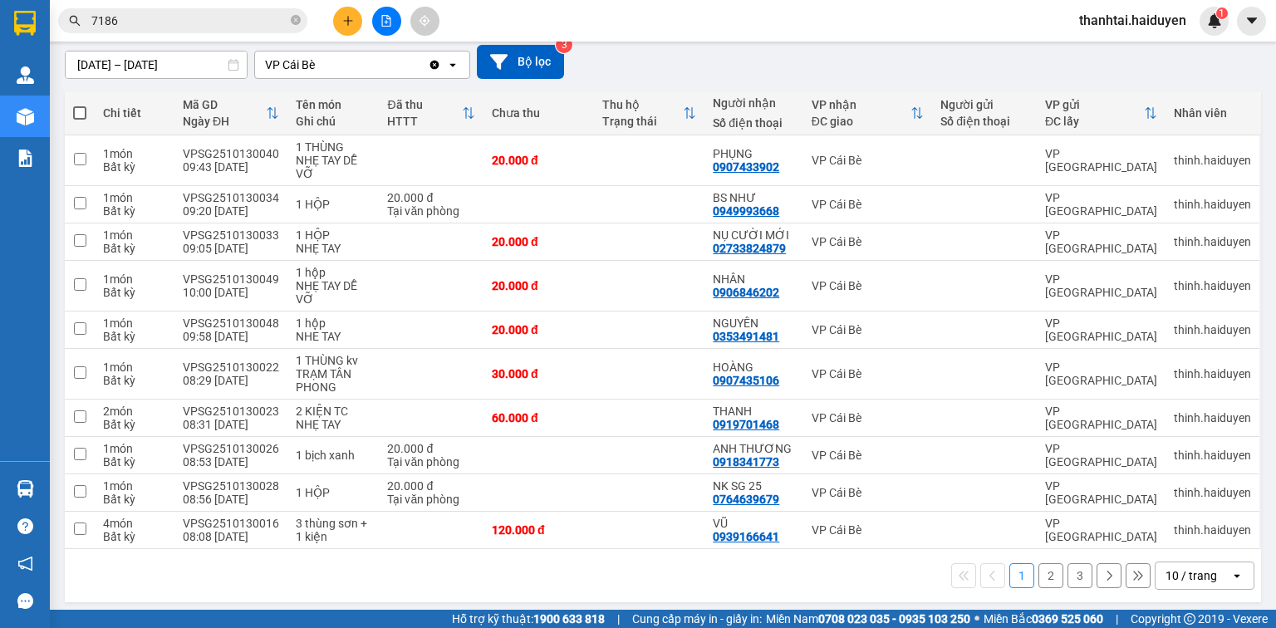
click at [1103, 576] on icon at bounding box center [1109, 576] width 12 height 12
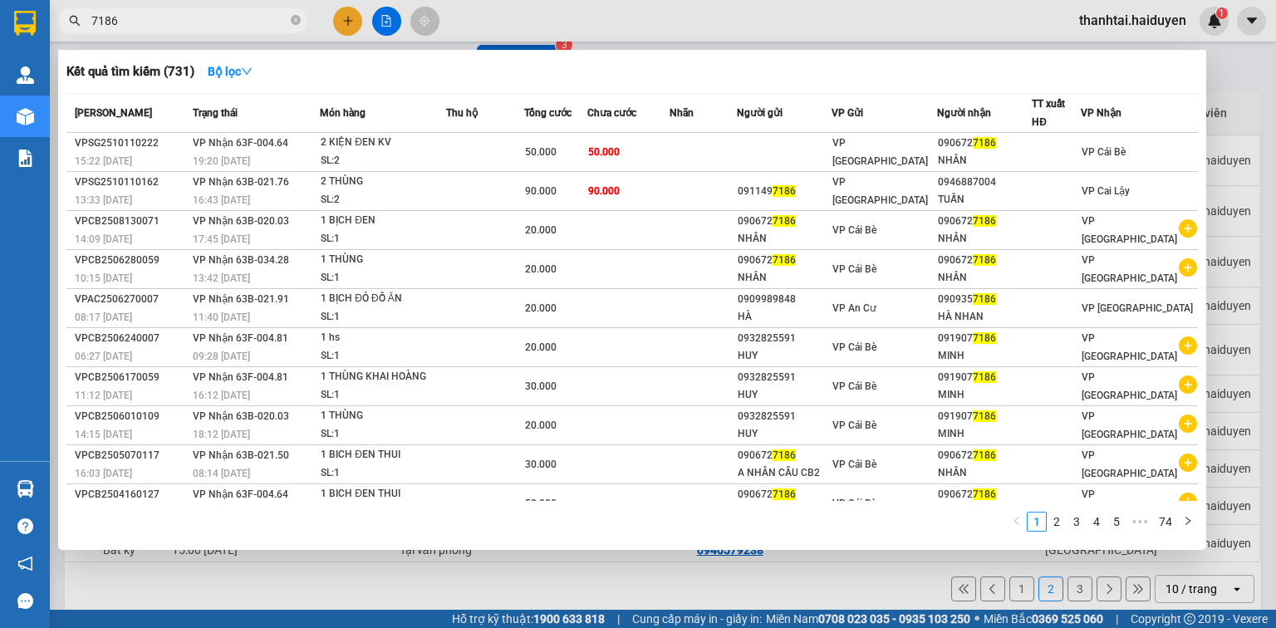
click at [274, 21] on input "7186" at bounding box center [189, 21] width 196 height 18
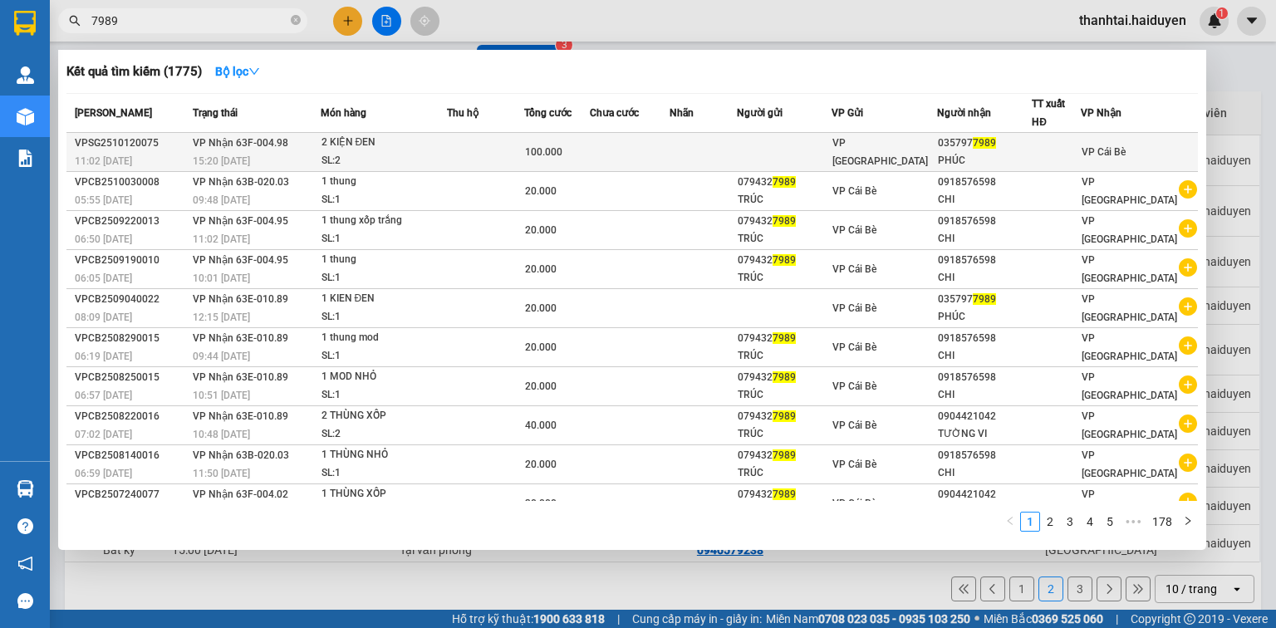
type input "7989"
click at [698, 157] on td at bounding box center [702, 152] width 67 height 39
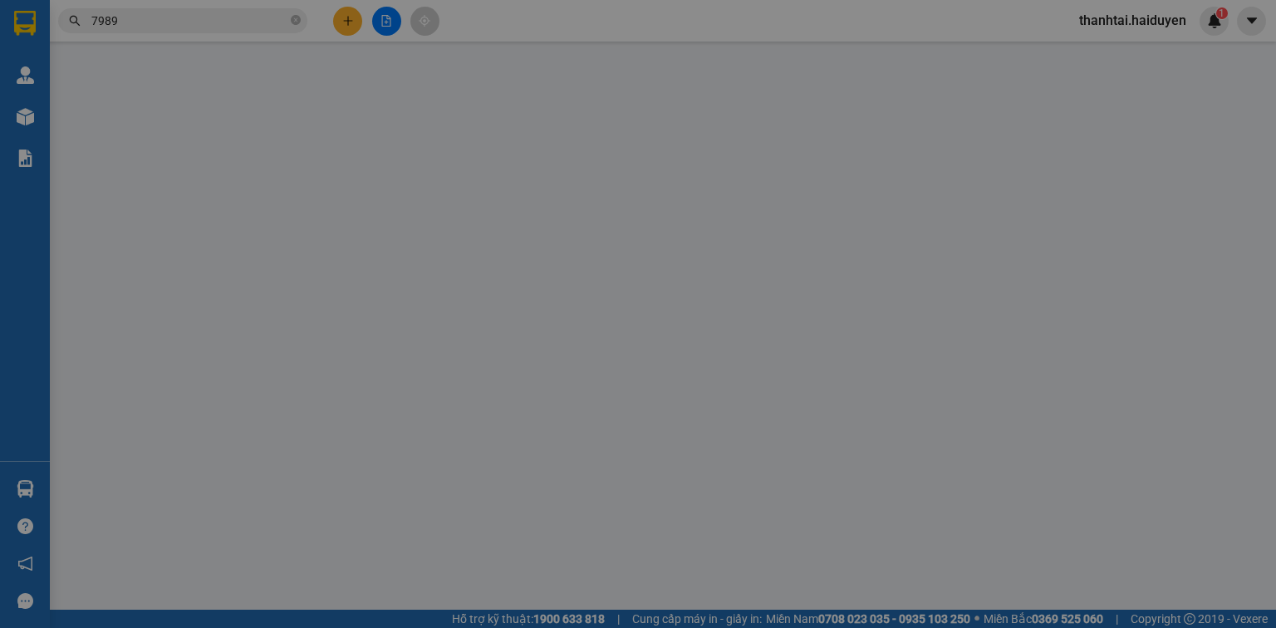
type input "0357977989"
type input "PHÚC"
type input "0"
type input "100.000"
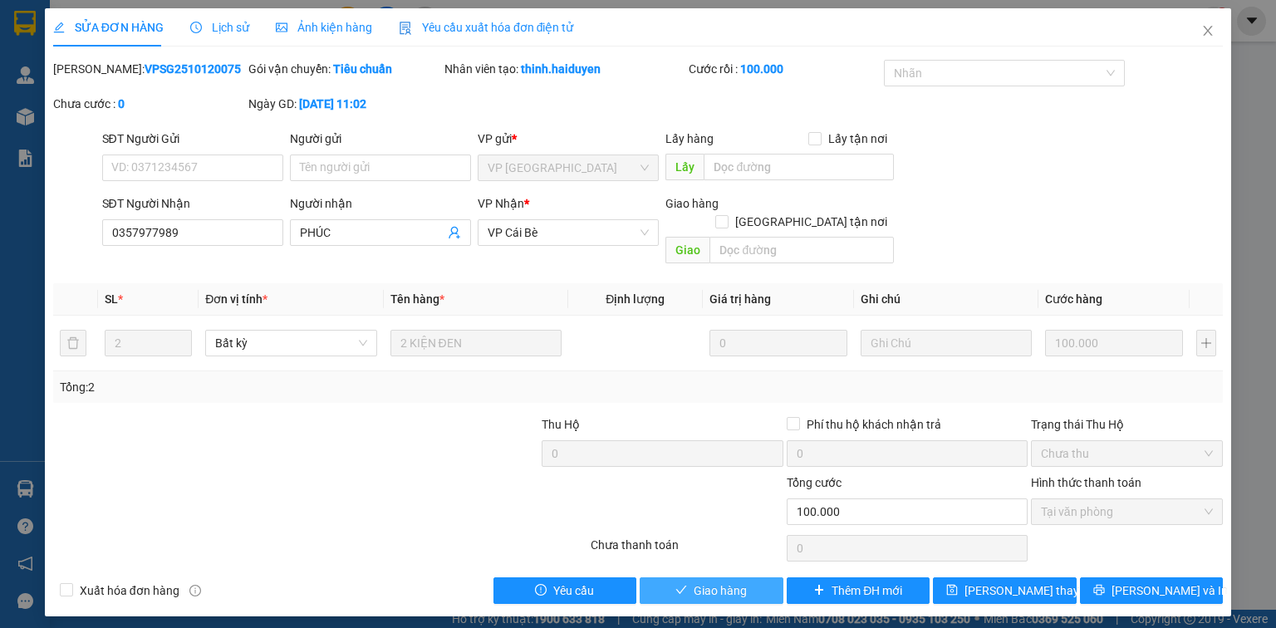
click at [767, 577] on button "Giao hàng" at bounding box center [711, 590] width 144 height 27
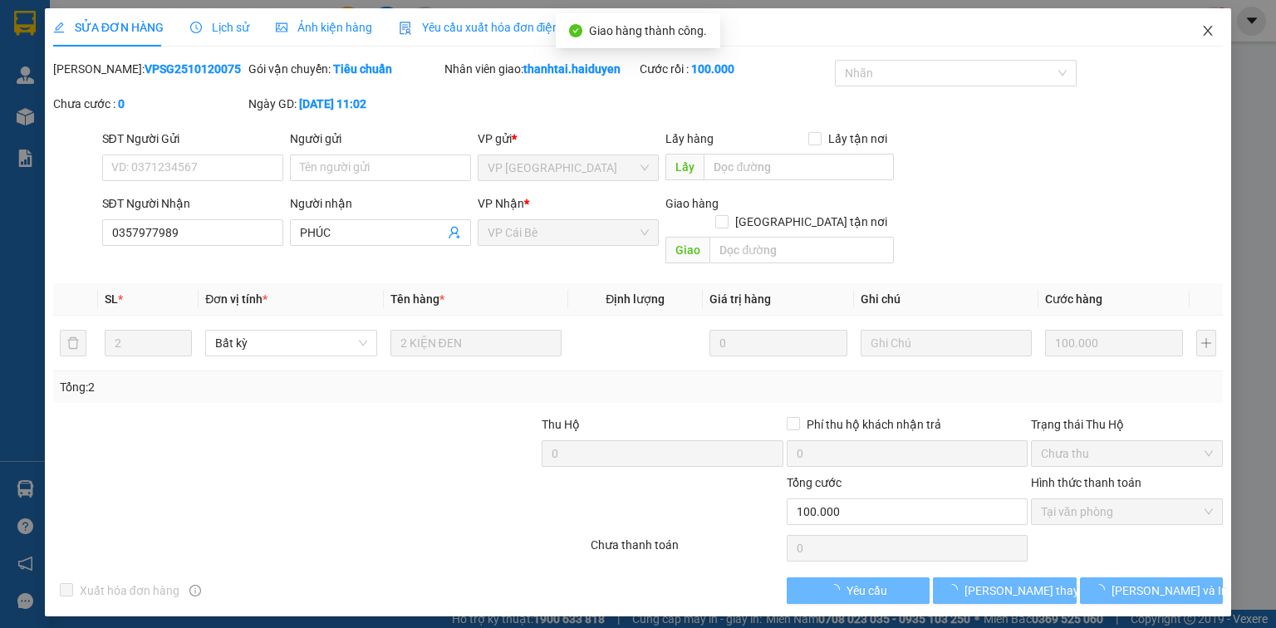
click at [1203, 36] on icon "close" at bounding box center [1207, 31] width 9 height 10
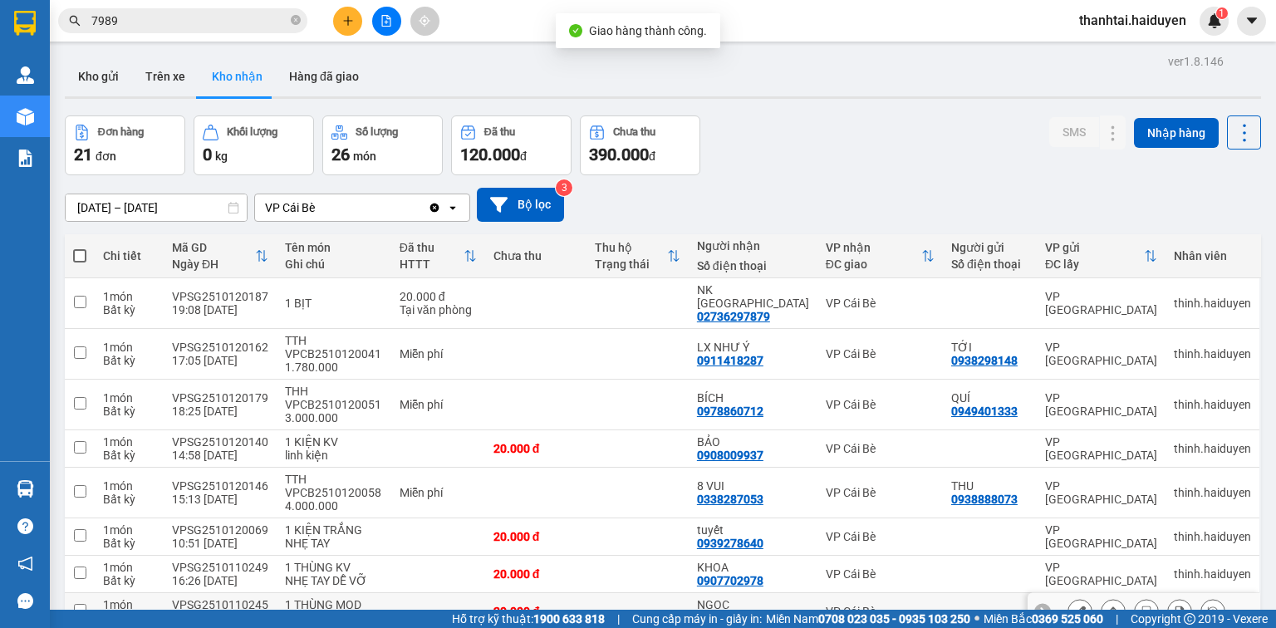
scroll to position [147, 0]
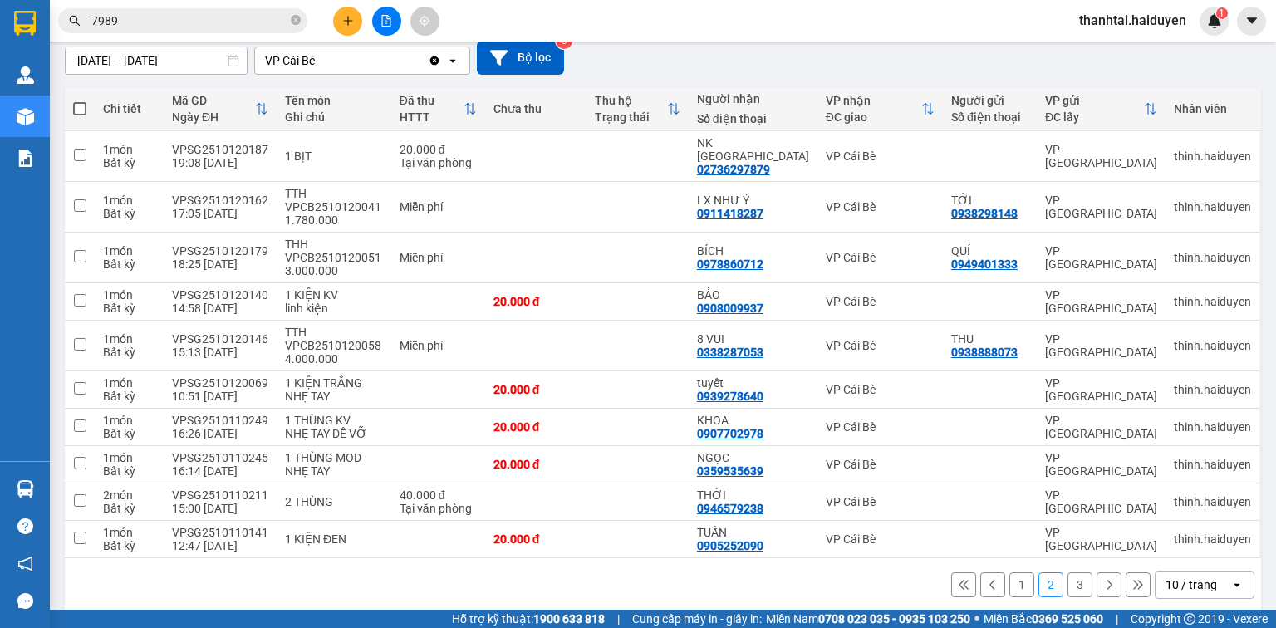
click at [1103, 579] on icon at bounding box center [1109, 585] width 12 height 12
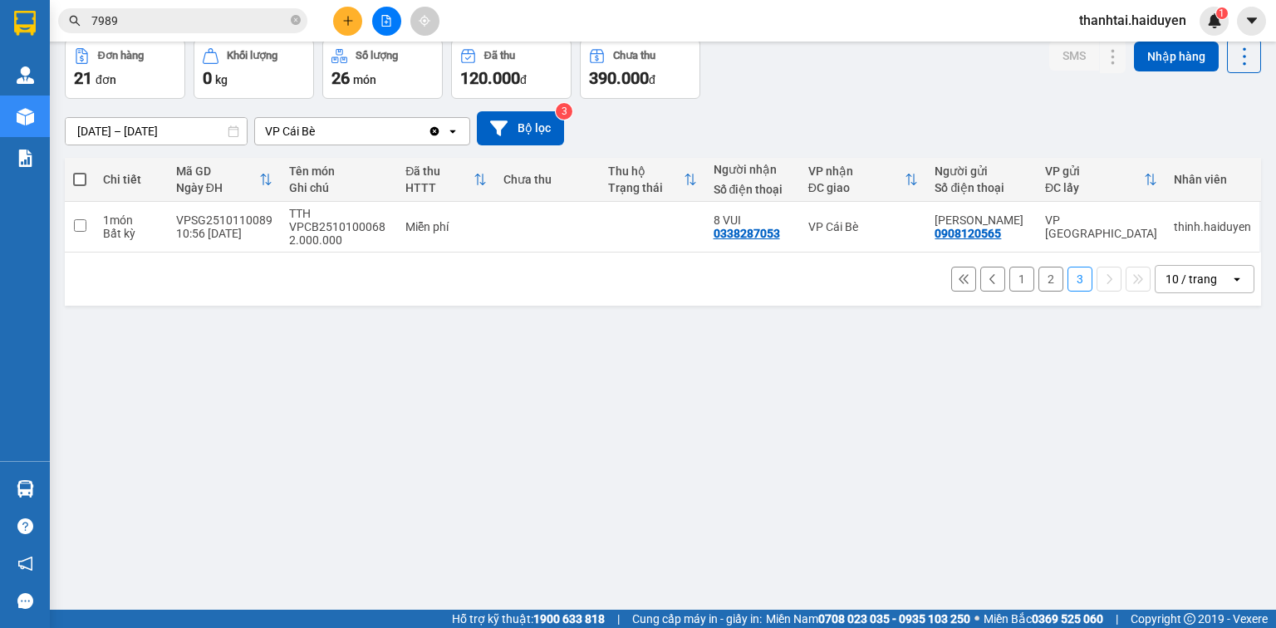
click at [1173, 276] on div "10 / trang" at bounding box center [1190, 279] width 51 height 17
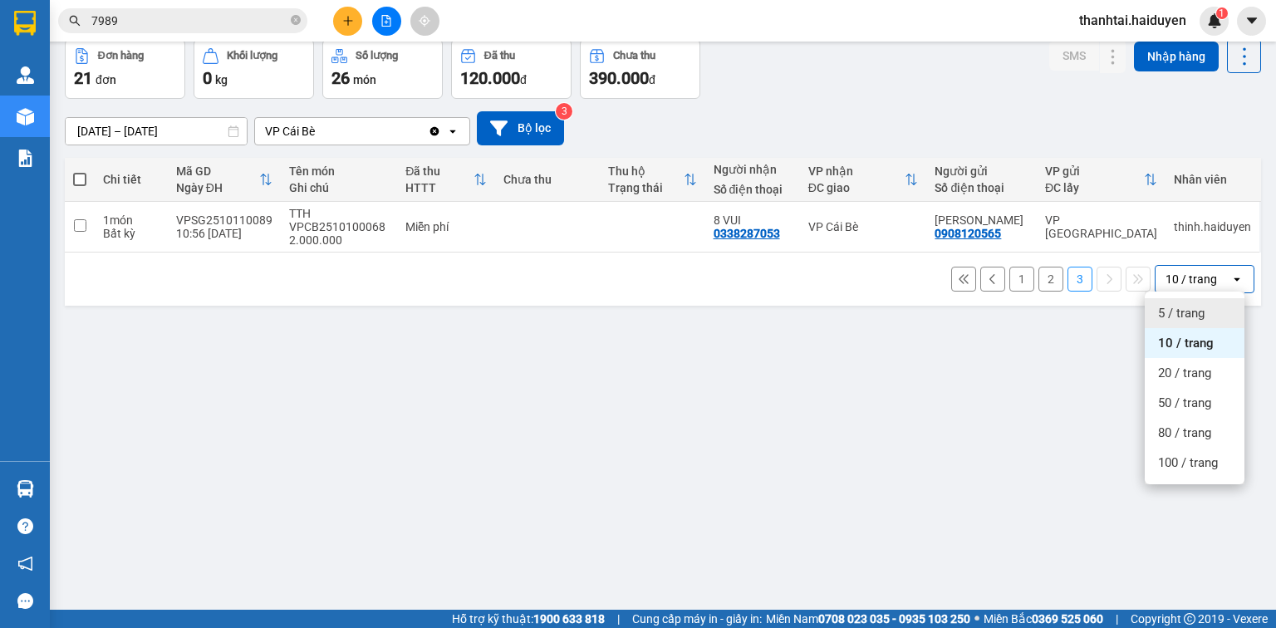
click at [1187, 310] on span "5 / trang" at bounding box center [1181, 313] width 47 height 17
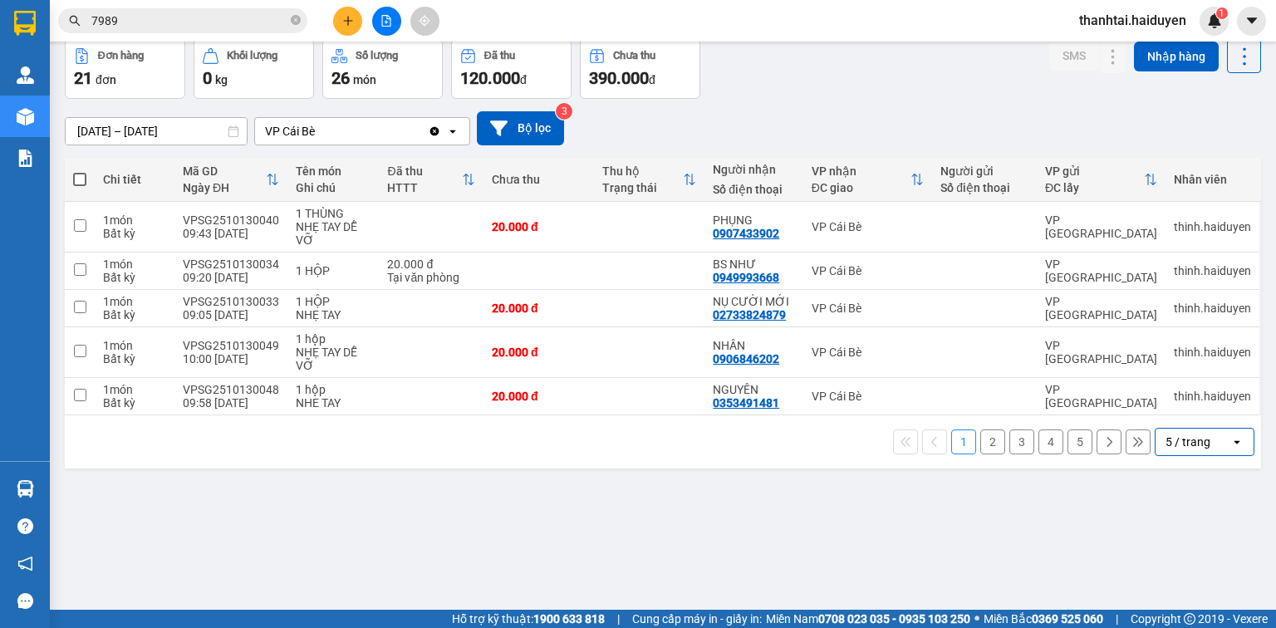
click at [1163, 450] on div "5 / trang" at bounding box center [1192, 442] width 75 height 27
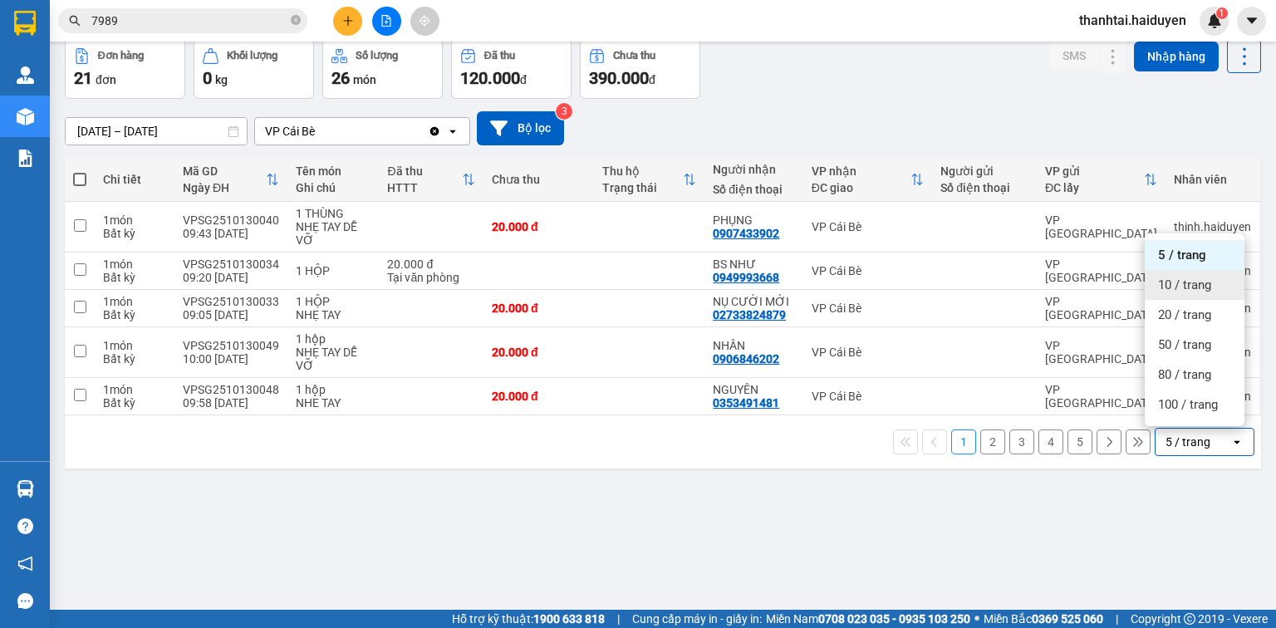
drag, startPoint x: 1179, startPoint y: 277, endPoint x: 1133, endPoint y: 278, distance: 46.5
click at [1179, 276] on div "10 / trang" at bounding box center [1194, 285] width 100 height 30
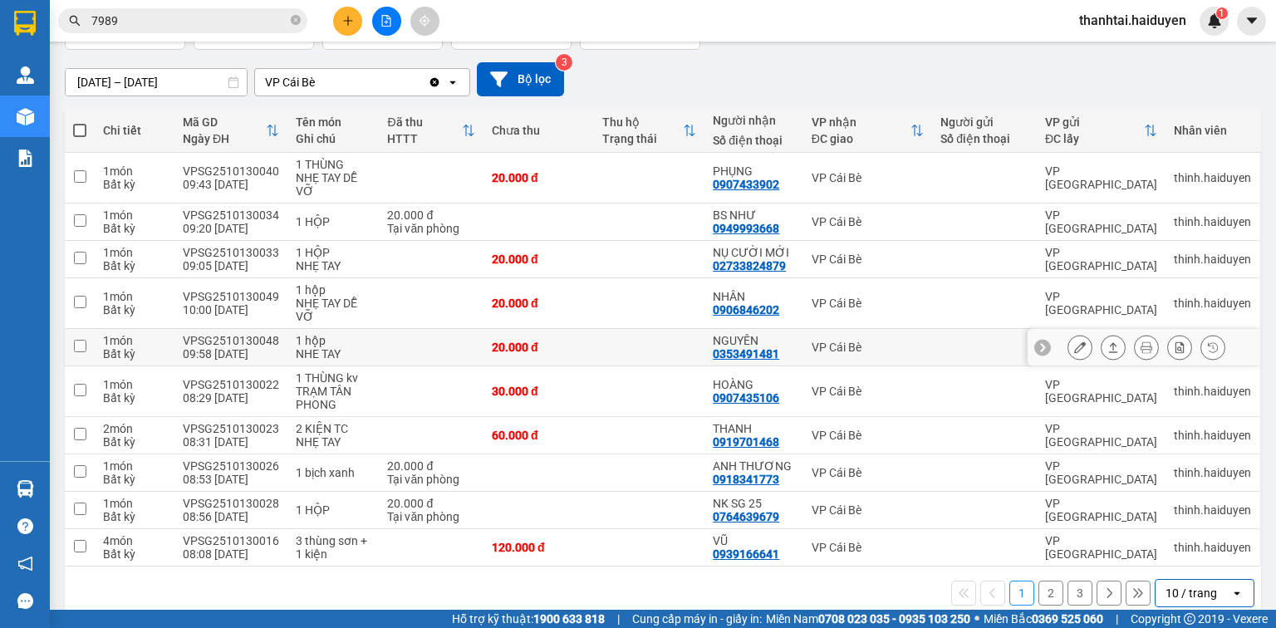
scroll to position [147, 0]
